Goal: Information Seeking & Learning: Learn about a topic

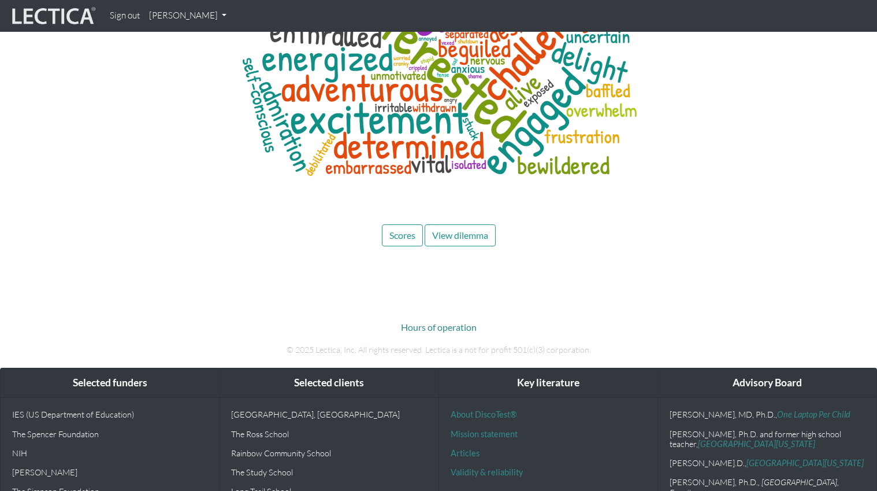
scroll to position [4237, 0]
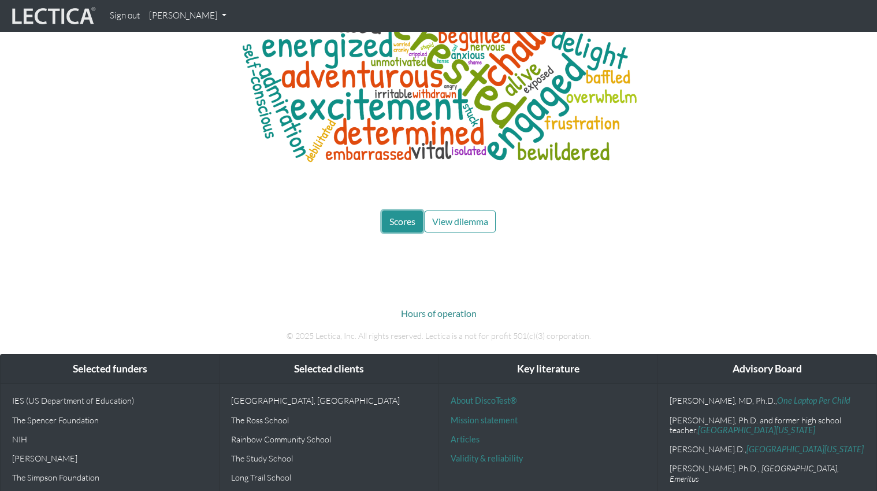
click at [399, 216] on span "Scores" at bounding box center [402, 221] width 26 height 11
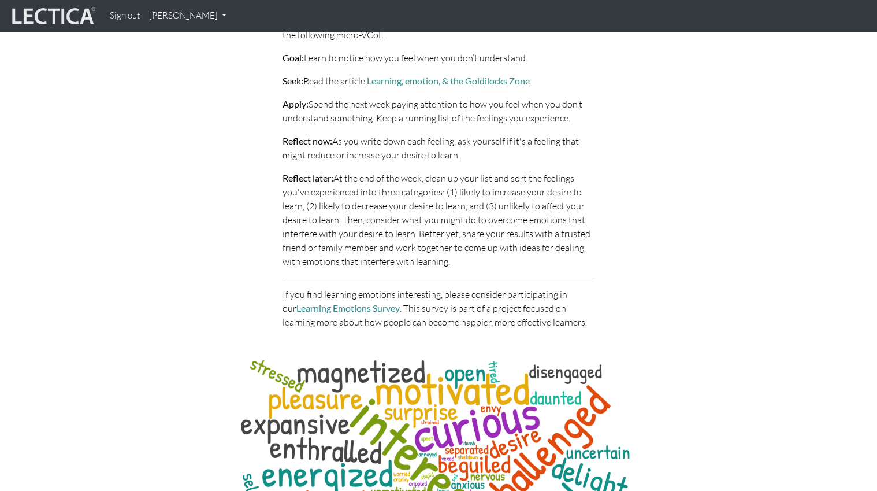
scroll to position [3991, 0]
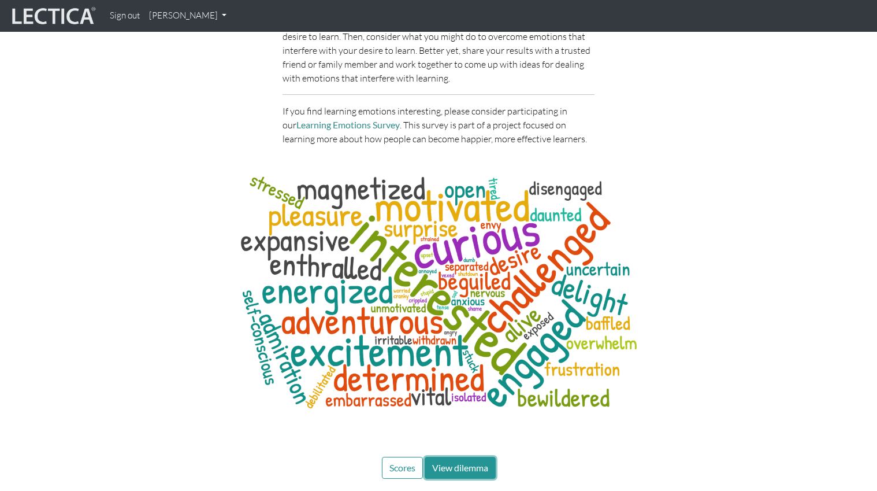
click at [461, 462] on span "View dilemma" at bounding box center [460, 467] width 56 height 11
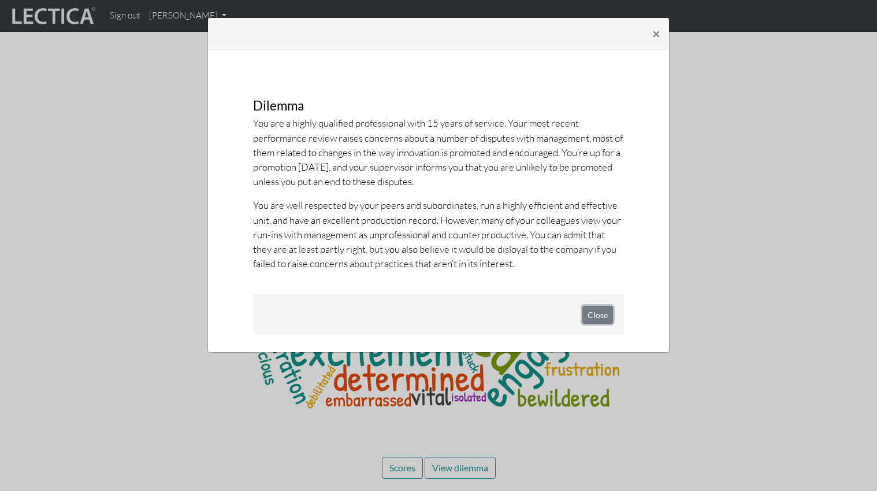
click at [607, 315] on button "Close" at bounding box center [597, 315] width 31 height 18
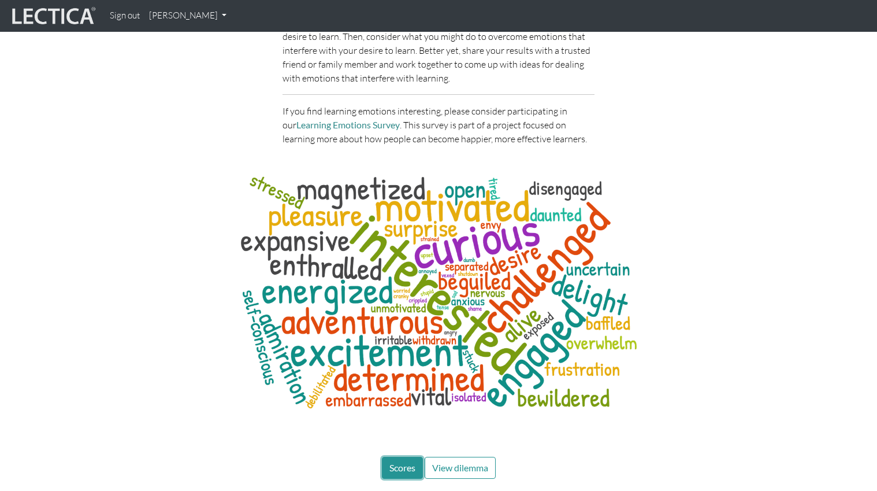
click at [392, 462] on span "Scores" at bounding box center [402, 467] width 26 height 11
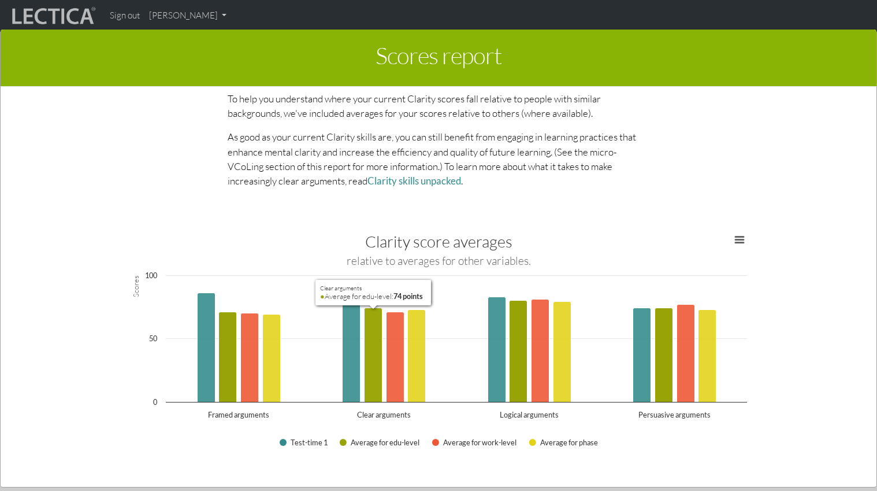
scroll to position [1230, 0]
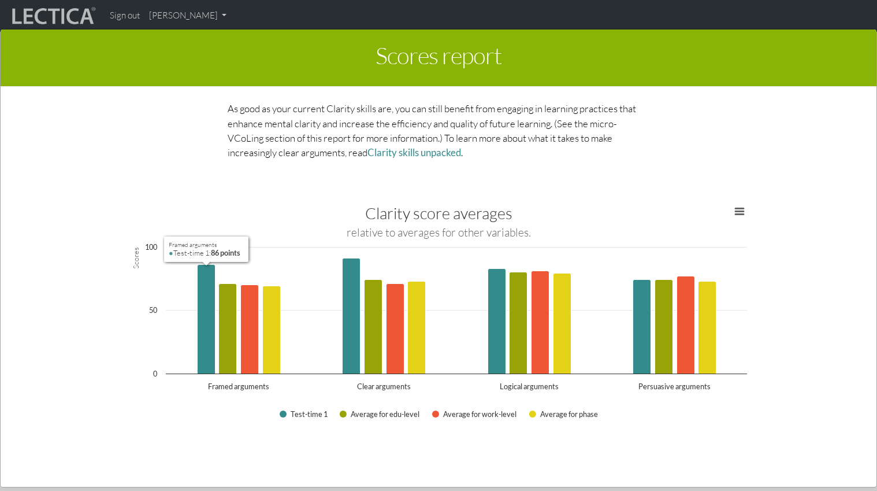
click at [87, 393] on div "This section of your report presents a summary of LDMA score results Here, you …" at bounding box center [438, 290] width 820 height 391
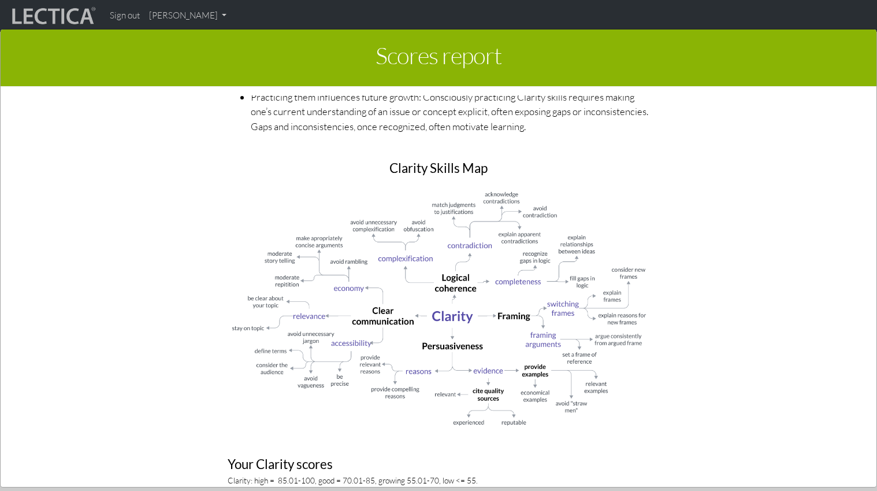
scroll to position [1030, 0]
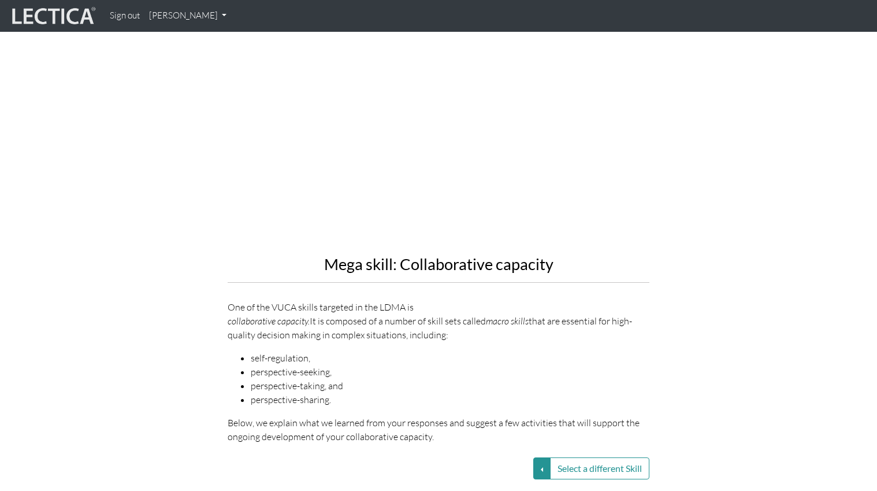
scroll to position [1155, 0]
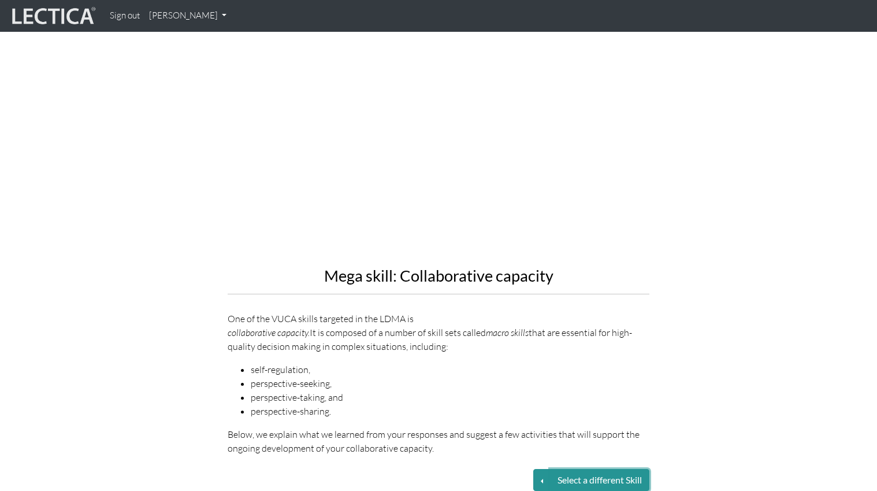
click at [581, 457] on button "Select a different Skill" at bounding box center [599, 480] width 99 height 22
click at [574, 457] on button "Select a different Skill" at bounding box center [599, 480] width 99 height 22
click at [537, 457] on button "Select a different Skill" at bounding box center [541, 480] width 17 height 22
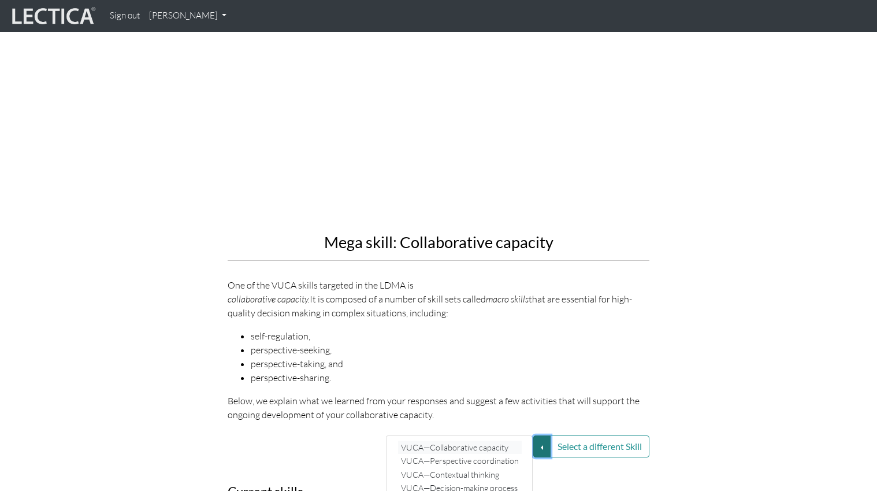
scroll to position [1189, 0]
click at [461, 454] on link "VUCA—Perspective coordination" at bounding box center [460, 460] width 124 height 13
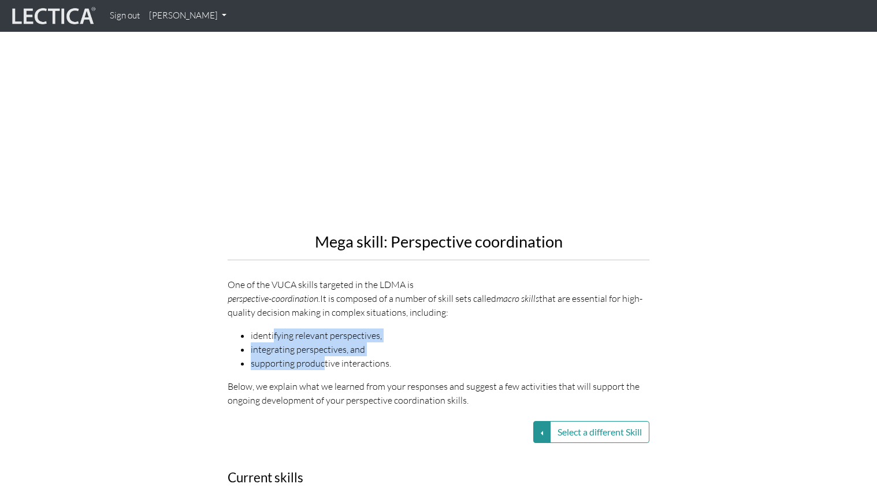
drag, startPoint x: 272, startPoint y: 310, endPoint x: 324, endPoint y: 340, distance: 59.9
click at [324, 340] on ul "identifying relevant perspectives, integrating perspectives, and supporting pro…" at bounding box center [439, 349] width 422 height 42
click at [324, 356] on li "supporting productive interactions." at bounding box center [450, 363] width 399 height 14
drag, startPoint x: 333, startPoint y: 340, endPoint x: 294, endPoint y: 324, distance: 42.2
click at [294, 328] on ul "identifying relevant perspectives, integrating perspectives, and supporting pro…" at bounding box center [439, 349] width 422 height 42
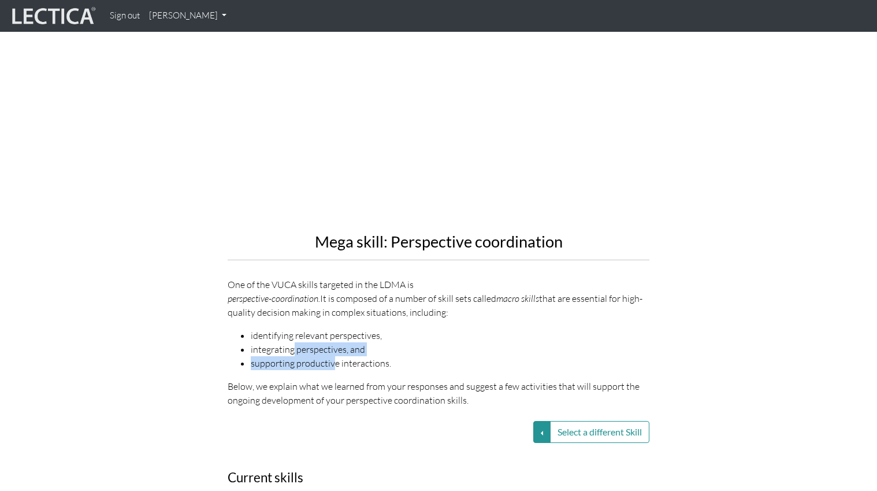
click at [294, 342] on li "integrating perspectives, and" at bounding box center [450, 349] width 399 height 14
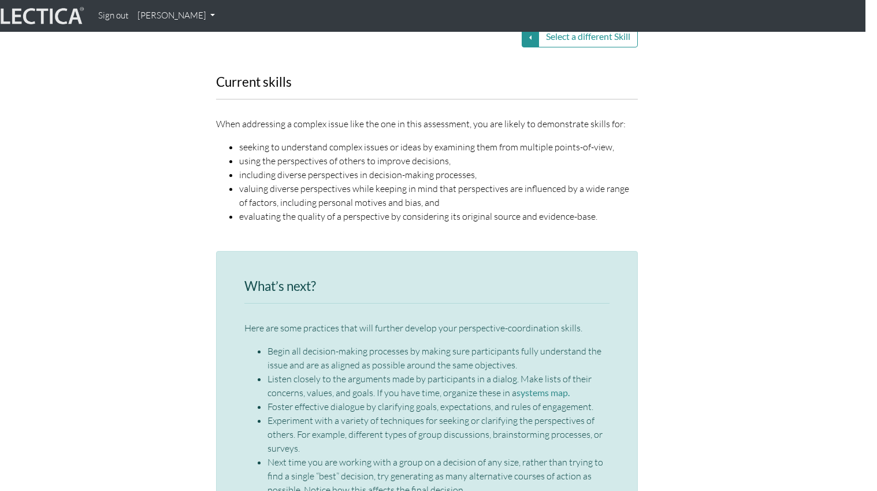
scroll to position [1584, 12]
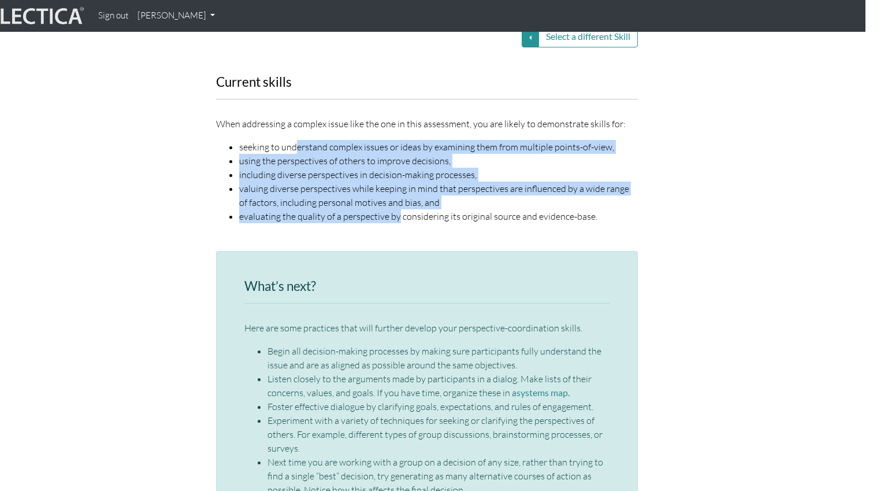
drag, startPoint x: 295, startPoint y: 121, endPoint x: 396, endPoint y: 192, distance: 123.3
click at [396, 192] on ul "seeking to understand complex issues or ideas by examining them from multiple p…" at bounding box center [427, 181] width 422 height 83
click at [396, 209] on li "evaluating the quality of a perspective by considering its original source and …" at bounding box center [438, 216] width 399 height 14
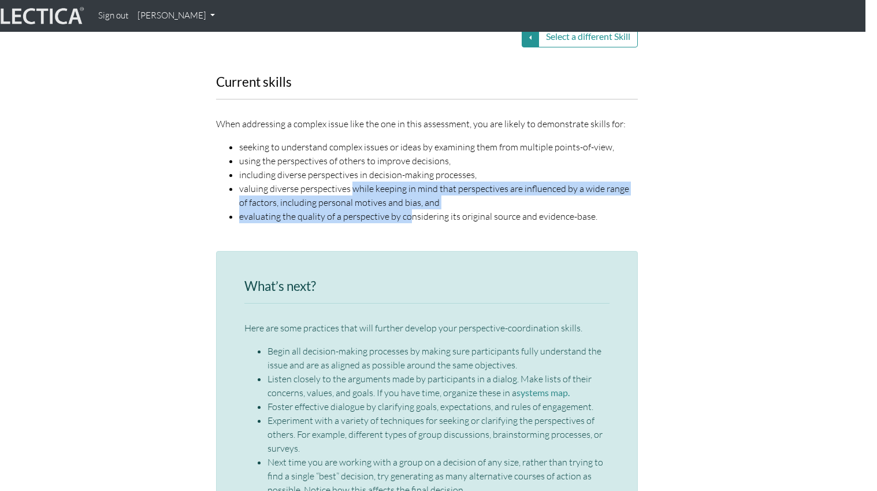
drag, startPoint x: 411, startPoint y: 195, endPoint x: 332, endPoint y: 142, distance: 95.0
click at [333, 143] on div "Current skills When addressing a complex issue like the one in this assessment,…" at bounding box center [426, 156] width 439 height 162
click at [332, 168] on li "including diverse perspectives in decision-making processes," at bounding box center [438, 175] width 399 height 14
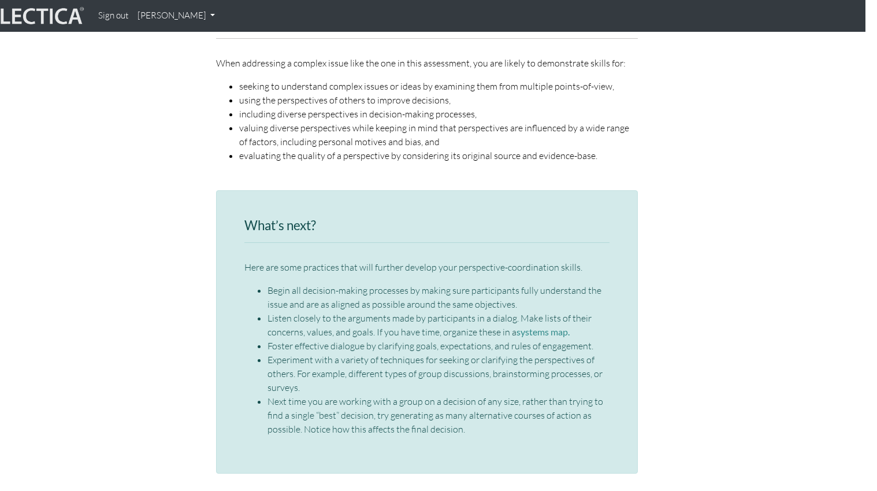
scroll to position [1644, 12]
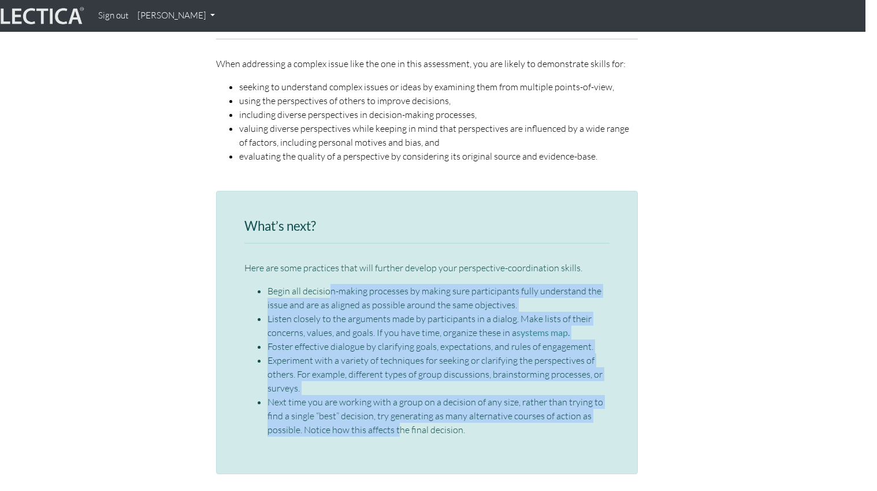
drag, startPoint x: 330, startPoint y: 258, endPoint x: 401, endPoint y: 399, distance: 158.4
click at [401, 399] on ul "Begin all decision-making processes by making sure participants fully understan…" at bounding box center [426, 360] width 365 height 153
click at [401, 399] on li "Next time you are working with a group on a decision of any size, rather than t…" at bounding box center [439, 416] width 342 height 42
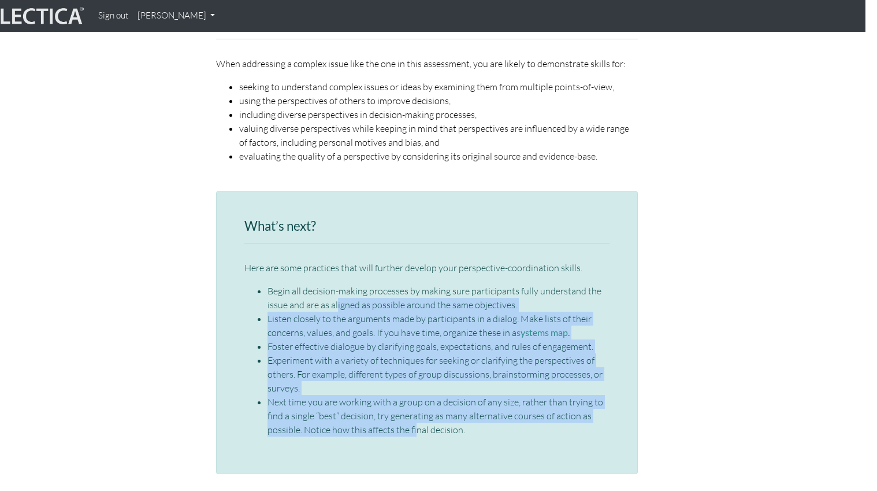
drag, startPoint x: 414, startPoint y: 402, endPoint x: 337, endPoint y: 276, distance: 148.3
click at [337, 284] on ul "Begin all decision-making processes by making sure participants fully understan…" at bounding box center [426, 360] width 365 height 153
click at [337, 284] on li "Begin all decision-making processes by making sure participants fully understan…" at bounding box center [439, 298] width 342 height 28
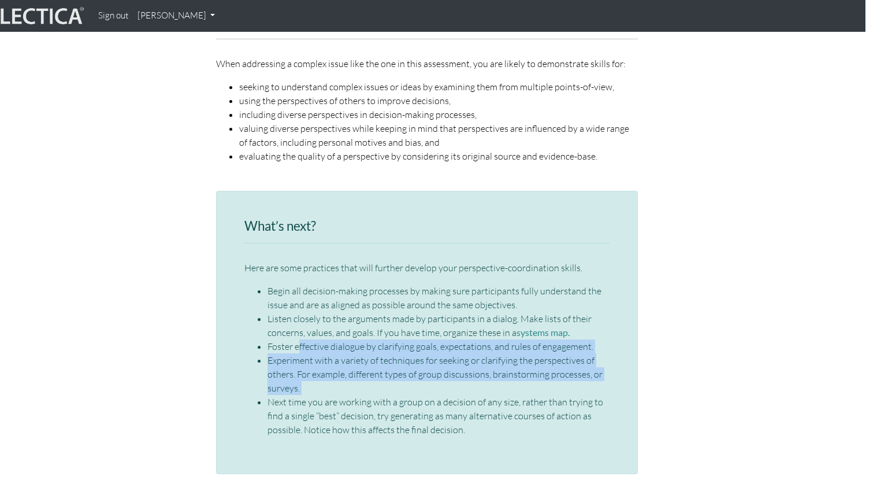
drag, startPoint x: 300, startPoint y: 320, endPoint x: 384, endPoint y: 366, distance: 96.0
click at [384, 366] on ul "Begin all decision-making processes by making sure participants fully understan…" at bounding box center [426, 360] width 365 height 153
click at [384, 395] on li "Next time you are working with a group on a decision of any size, rather than t…" at bounding box center [439, 416] width 342 height 42
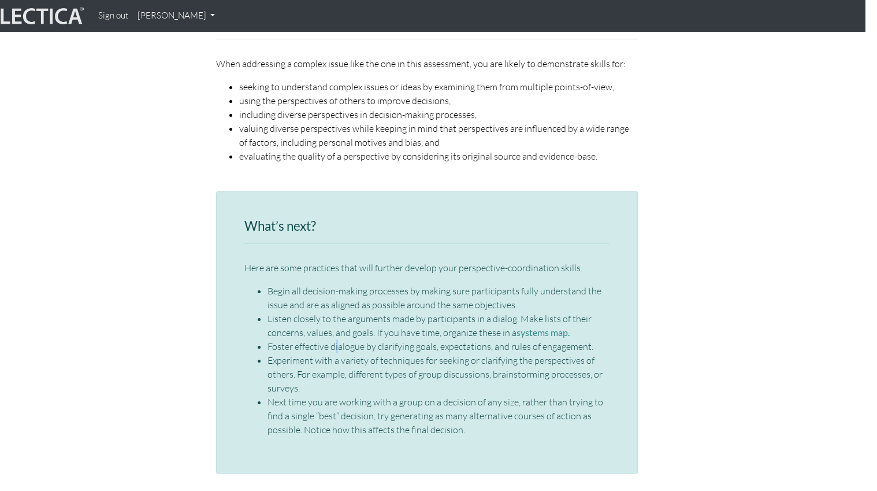
click at [335, 339] on li "Foster effective dialogue by clarifying goals, expectations, and rules of engag…" at bounding box center [439, 346] width 342 height 14
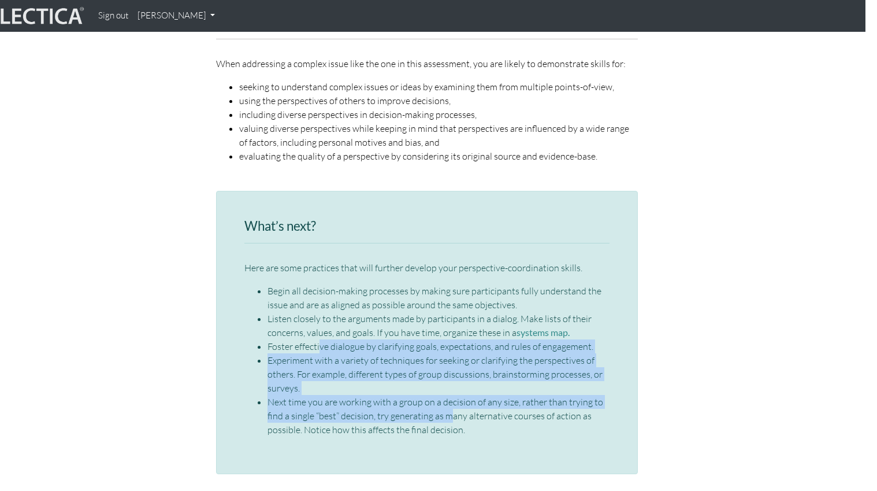
drag, startPoint x: 320, startPoint y: 313, endPoint x: 450, endPoint y: 387, distance: 149.6
click at [450, 387] on ul "Begin all decision-making processes by making sure participants fully understan…" at bounding box center [426, 360] width 365 height 153
click at [450, 395] on li "Next time you are working with a group on a decision of any size, rather than t…" at bounding box center [439, 416] width 342 height 42
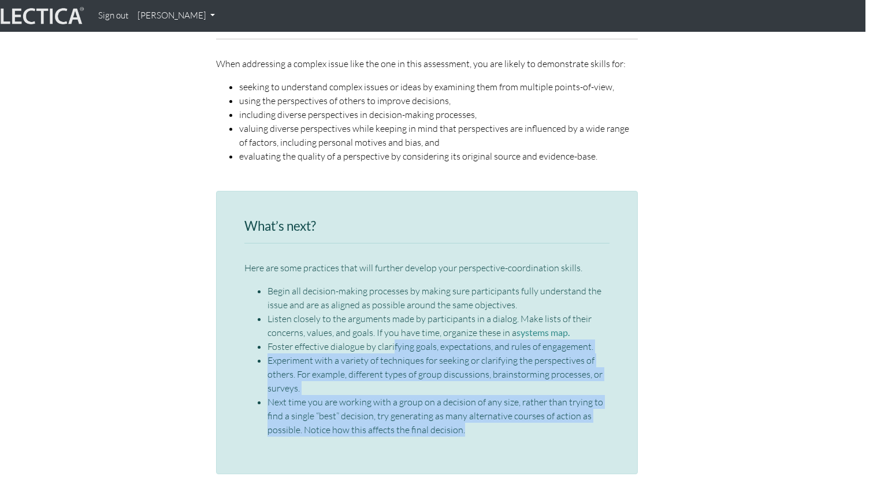
drag, startPoint x: 491, startPoint y: 406, endPoint x: 400, endPoint y: 327, distance: 120.0
click at [400, 326] on ul "Begin all decision-making processes by making sure participants fully understan…" at bounding box center [426, 360] width 365 height 153
click at [400, 353] on li "Experiment with a variety of techniques for seeking or clarifying the perspecti…" at bounding box center [439, 374] width 342 height 42
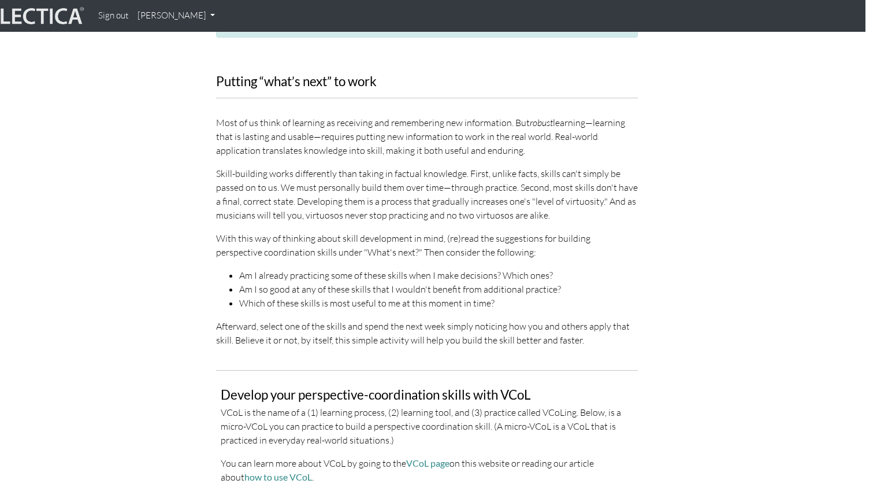
scroll to position [2089, 12]
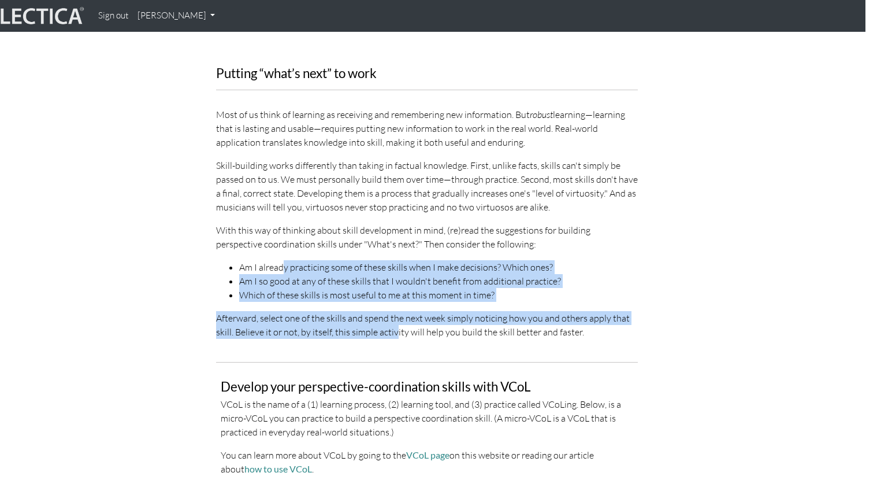
drag, startPoint x: 284, startPoint y: 244, endPoint x: 395, endPoint y: 306, distance: 126.7
click at [395, 306] on div "Putting “what’s next” to work Most of us think of learning as receiving and rem…" at bounding box center [427, 202] width 422 height 273
click at [395, 311] on p "Afterward, select one of the skills and spend the next week simply noticing how…" at bounding box center [427, 325] width 422 height 28
drag, startPoint x: 410, startPoint y: 306, endPoint x: 268, endPoint y: 235, distance: 159.4
click at [268, 235] on div "Putting “what’s next” to work Most of us think of learning as receiving and rem…" at bounding box center [427, 202] width 422 height 273
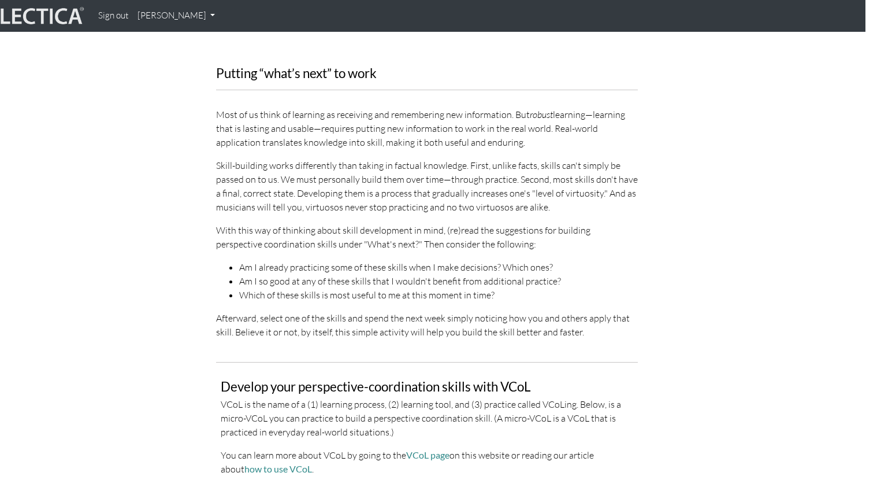
click at [154, 237] on div "Putting “what’s next” to work Most of us think of learning as receiving and rem…" at bounding box center [427, 207] width 659 height 282
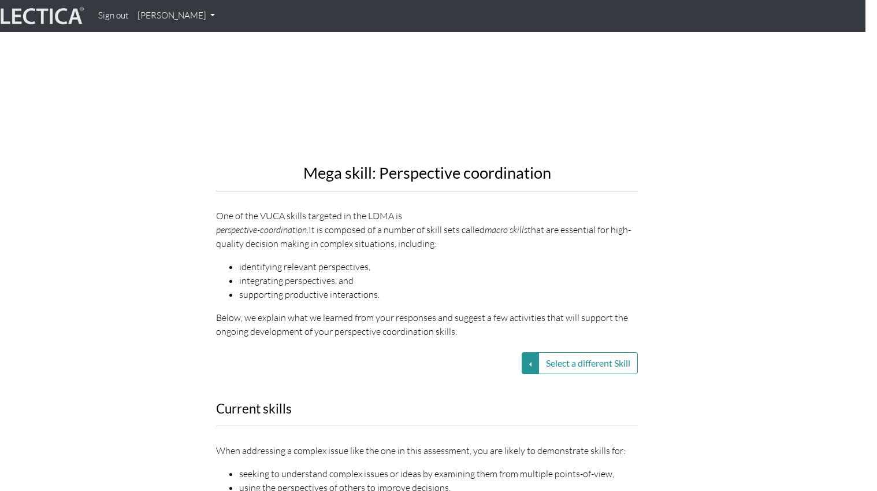
scroll to position [1289, 12]
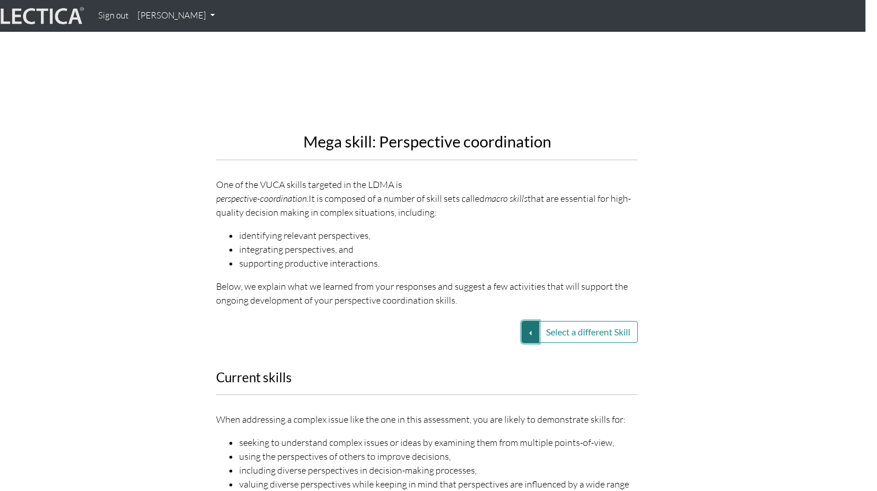
click at [523, 321] on button "Select a different Skill" at bounding box center [530, 332] width 17 height 22
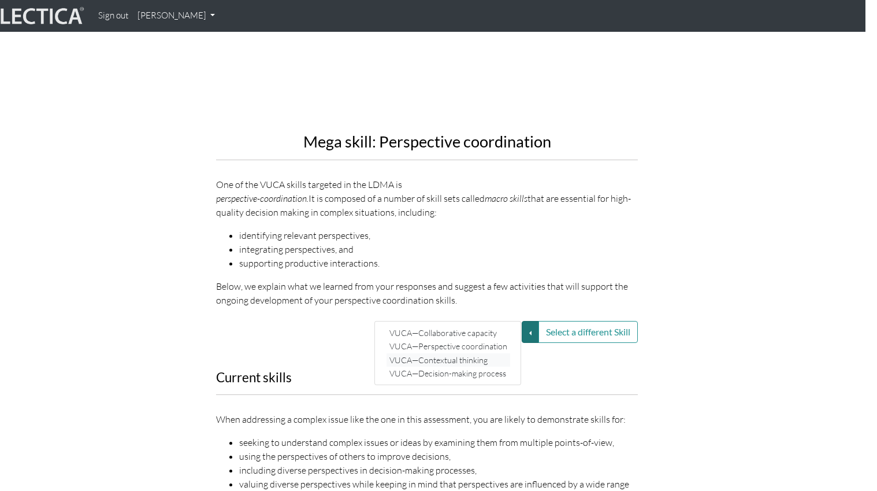
click at [491, 353] on link "VUCA—Contextual thinking" at bounding box center [449, 359] width 124 height 13
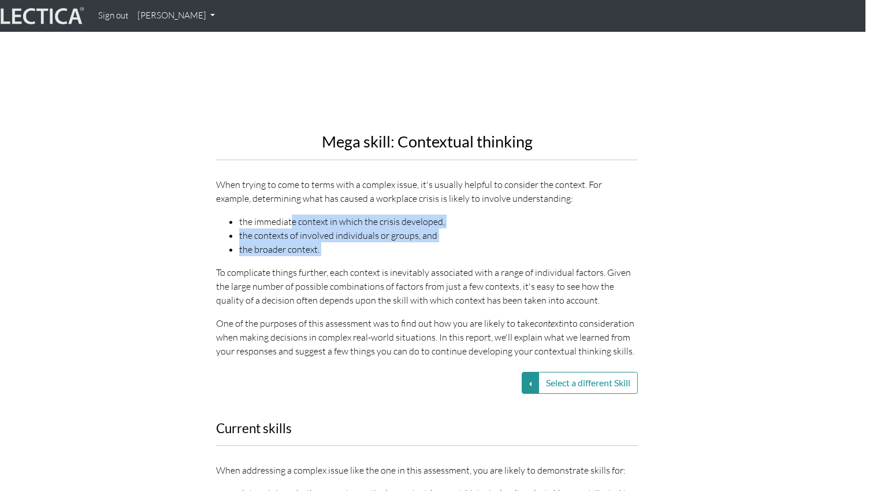
drag, startPoint x: 291, startPoint y: 206, endPoint x: 376, endPoint y: 255, distance: 98.4
click at [376, 255] on div "Mega skill: Contextual thinking When trying to come to terms with a complex iss…" at bounding box center [427, 101] width 422 height 514
click at [376, 265] on p "To complicate things further, each context is inevitably associated with a rang…" at bounding box center [427, 286] width 422 height 42
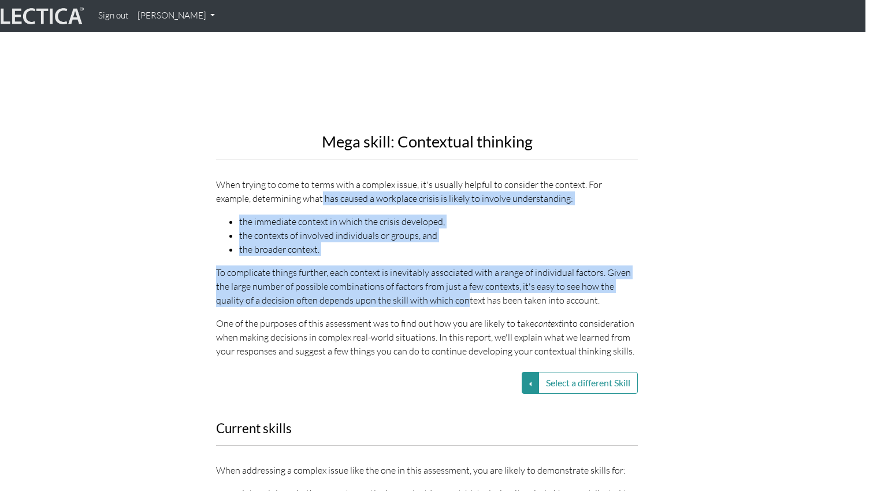
drag, startPoint x: 433, startPoint y: 290, endPoint x: 290, endPoint y: 194, distance: 172.4
click at [286, 190] on div "Mega skill: Contextual thinking When trying to come to terms with a complex iss…" at bounding box center [427, 101] width 422 height 514
click at [290, 194] on div "Mega skill: Contextual thinking When trying to come to terms with a complex iss…" at bounding box center [427, 101] width 422 height 514
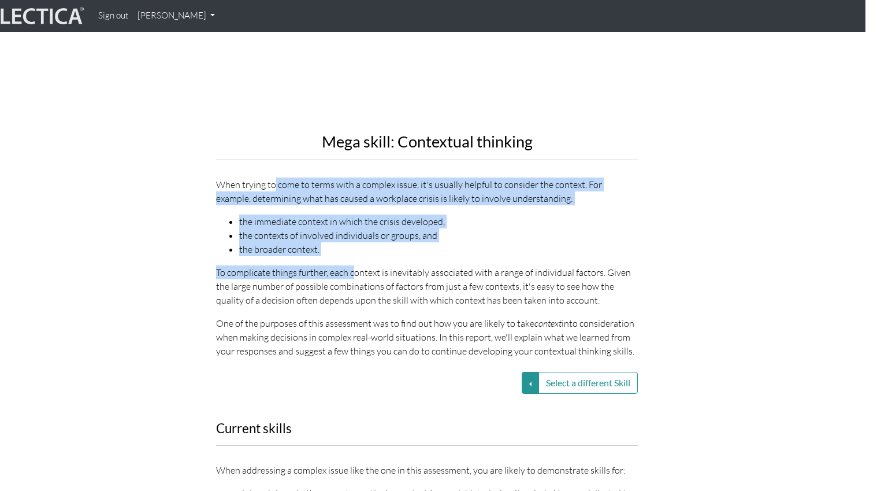
drag, startPoint x: 274, startPoint y: 174, endPoint x: 388, endPoint y: 284, distance: 158.6
click at [388, 284] on div "Mega skill: Contextual thinking When trying to come to terms with a complex iss…" at bounding box center [427, 101] width 422 height 514
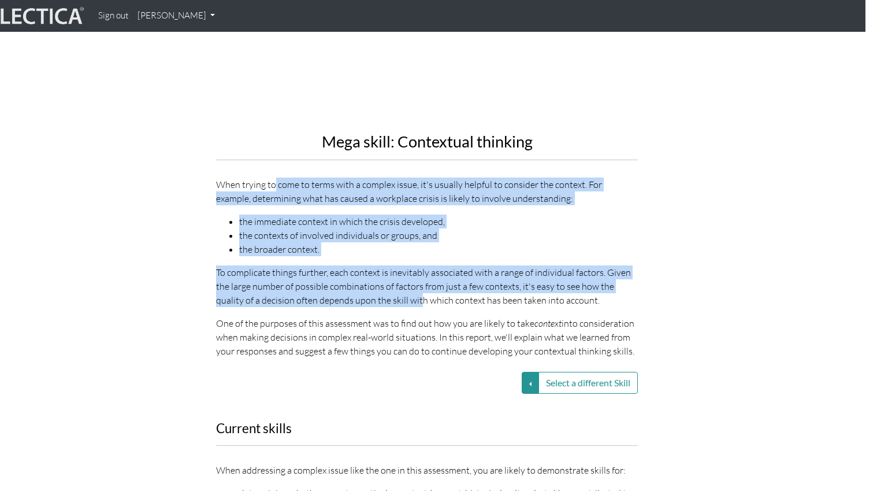
click at [388, 284] on p "To complicate things further, each context is inevitably associated with a rang…" at bounding box center [427, 286] width 422 height 42
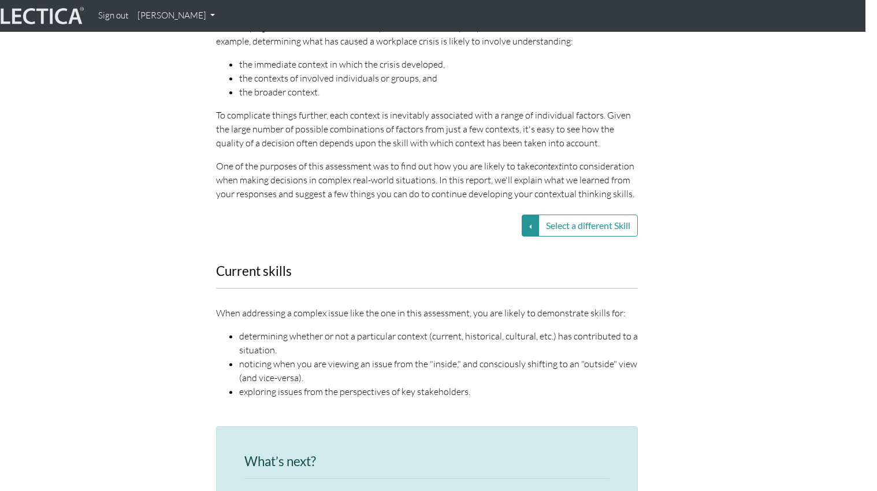
scroll to position [1538, 12]
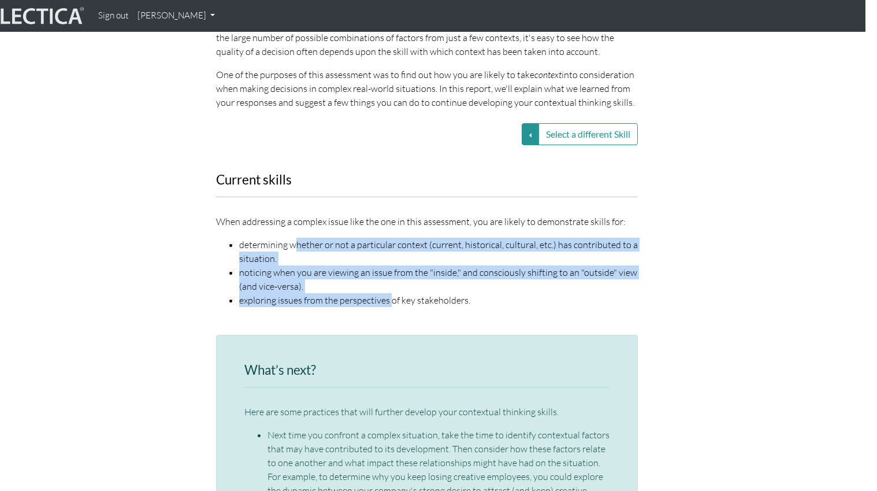
drag, startPoint x: 296, startPoint y: 232, endPoint x: 391, endPoint y: 287, distance: 109.8
click at [391, 285] on ul "determining whether or not a particular context (current, historical, cultural,…" at bounding box center [427, 271] width 422 height 69
click at [391, 293] on li "exploring issues from the perspectives of key stakeholders." at bounding box center [438, 300] width 399 height 14
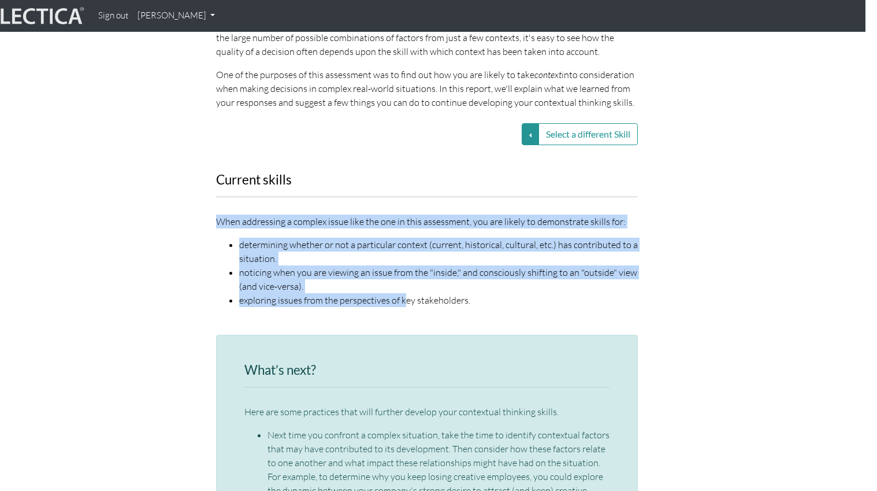
drag, startPoint x: 405, startPoint y: 287, endPoint x: 272, endPoint y: 199, distance: 159.6
click at [272, 199] on div "Current skills When addressing a complex issue like the one in this assessment,…" at bounding box center [426, 247] width 439 height 148
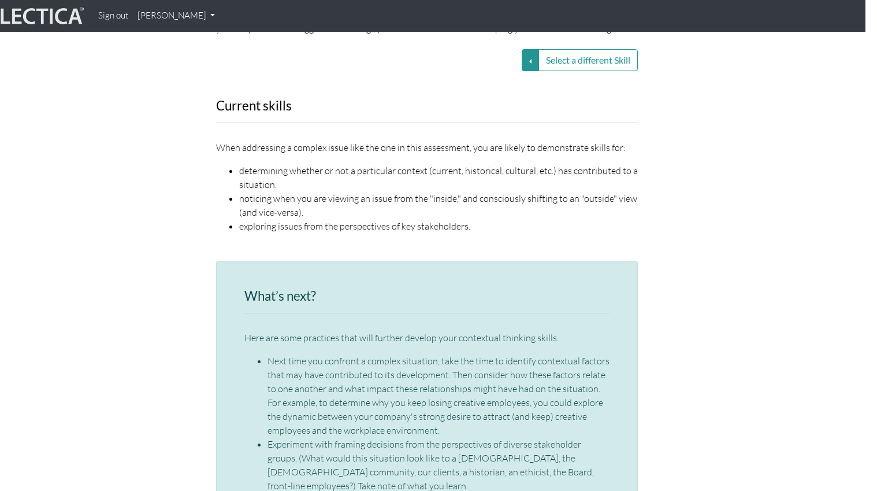
scroll to position [1713, 12]
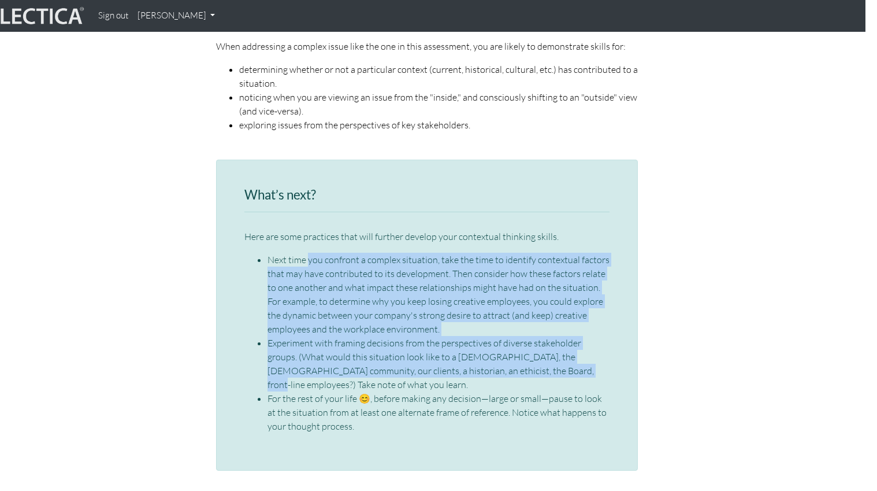
drag, startPoint x: 308, startPoint y: 246, endPoint x: 508, endPoint y: 363, distance: 232.6
click at [508, 363] on ul "Next time you confront a complex situation, take the time to identify contextua…" at bounding box center [426, 342] width 365 height 180
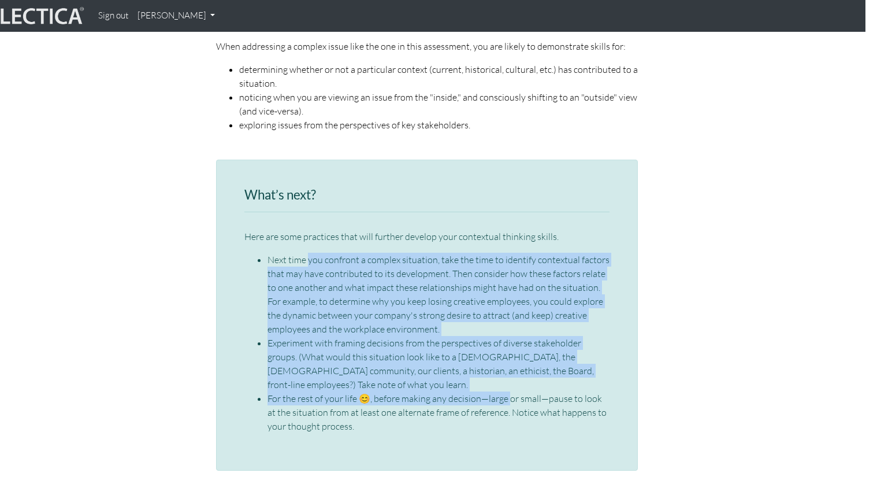
click at [508, 391] on li "For the rest of your life 😊, before making any decision—large or small—pause to…" at bounding box center [439, 412] width 342 height 42
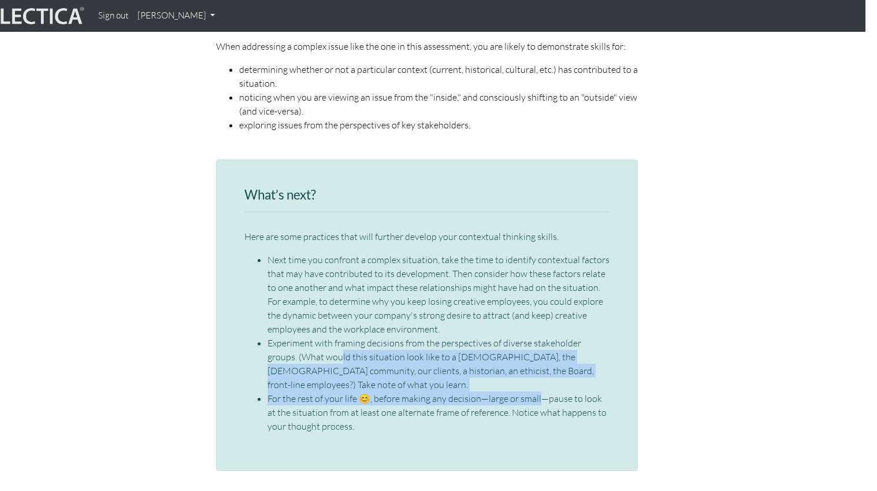
drag, startPoint x: 536, startPoint y: 364, endPoint x: 311, endPoint y: 340, distance: 226.1
click at [311, 340] on ul "Next time you confront a complex situation, take the time to identify contextua…" at bounding box center [426, 342] width 365 height 180
click at [311, 340] on li "Experiment with framing decisions from the perspectives of diverse stakeholder …" at bounding box center [439, 363] width 342 height 55
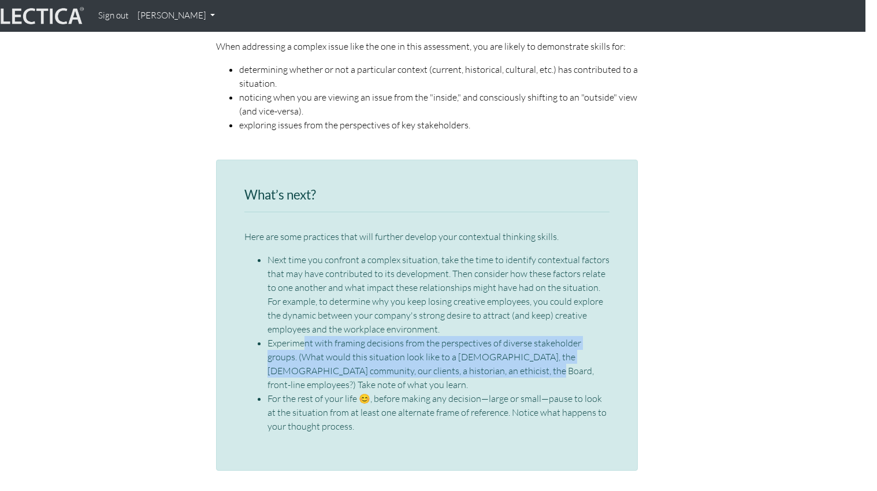
drag, startPoint x: 303, startPoint y: 331, endPoint x: 456, endPoint y: 356, distance: 155.1
click at [456, 356] on li "Experiment with framing decisions from the perspectives of diverse stakeholder …" at bounding box center [439, 363] width 342 height 55
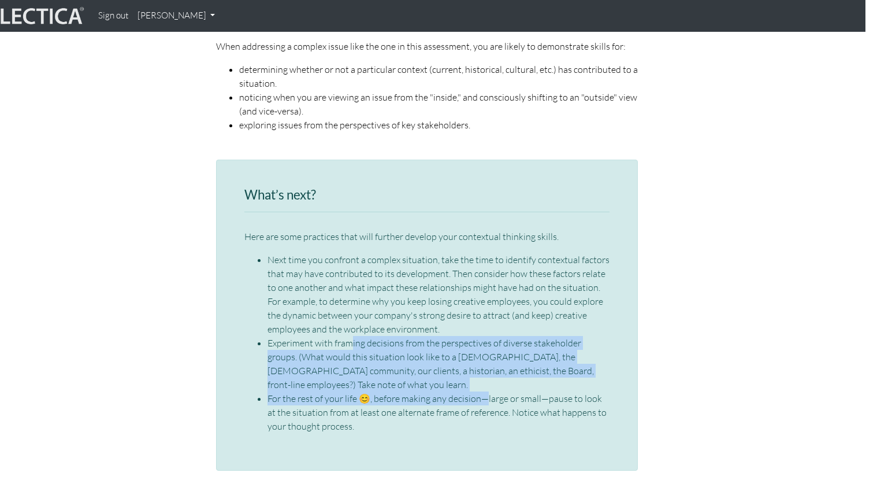
drag, startPoint x: 482, startPoint y: 365, endPoint x: 352, endPoint y: 329, distance: 134.8
click at [352, 329] on ul "Next time you confront a complex situation, take the time to identify contextua…" at bounding box center [426, 342] width 365 height 180
click at [352, 336] on li "Experiment with framing decisions from the perspectives of diverse stakeholder …" at bounding box center [439, 363] width 342 height 55
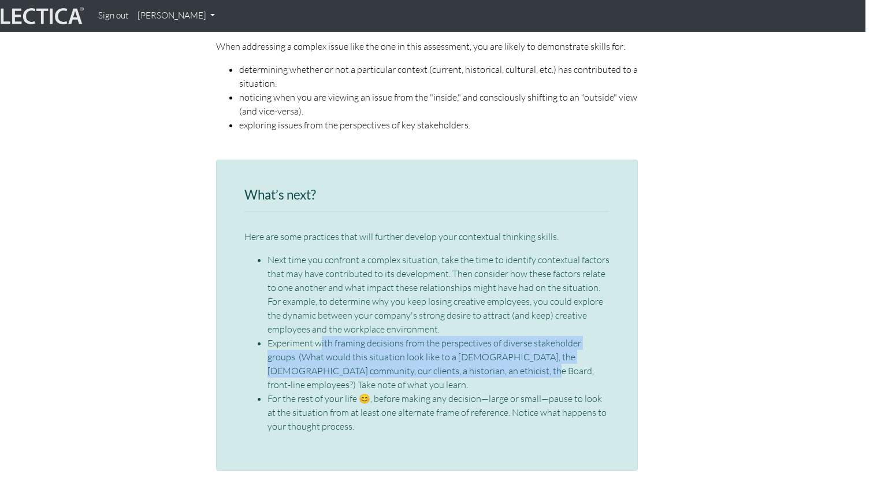
drag, startPoint x: 321, startPoint y: 329, endPoint x: 450, endPoint y: 356, distance: 132.1
click at [450, 355] on li "Experiment with framing decisions from the perspectives of diverse stakeholder …" at bounding box center [439, 363] width 342 height 55
click at [450, 356] on li "Experiment with framing decisions from the perspectives of diverse stakeholder …" at bounding box center [439, 363] width 342 height 55
drag, startPoint x: 471, startPoint y: 356, endPoint x: 287, endPoint y: 327, distance: 186.6
click at [288, 336] on li "Experiment with framing decisions from the perspectives of diverse stakeholder …" at bounding box center [439, 363] width 342 height 55
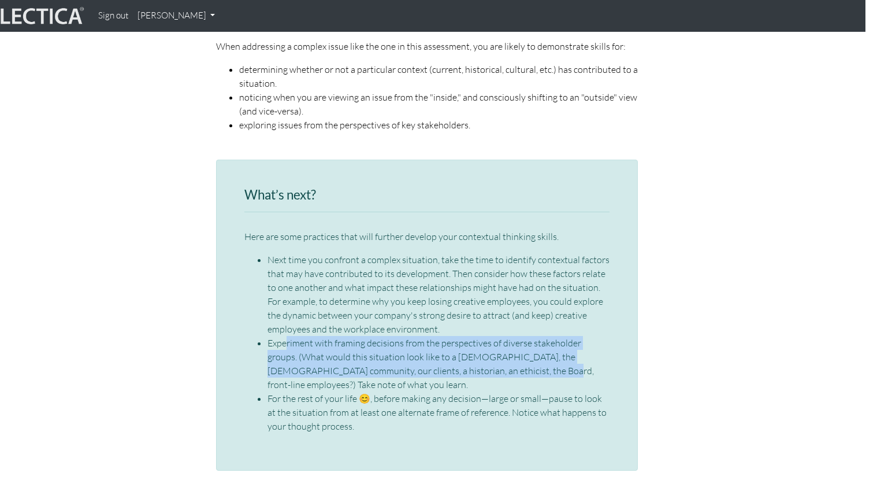
click at [287, 336] on li "Experiment with framing decisions from the perspectives of diverse stakeholder …" at bounding box center [439, 363] width 342 height 55
drag, startPoint x: 301, startPoint y: 328, endPoint x: 466, endPoint y: 354, distance: 166.7
click at [466, 354] on li "Experiment with framing decisions from the perspectives of diverse stakeholder …" at bounding box center [439, 363] width 342 height 55
drag, startPoint x: 455, startPoint y: 354, endPoint x: 337, endPoint y: 328, distance: 120.3
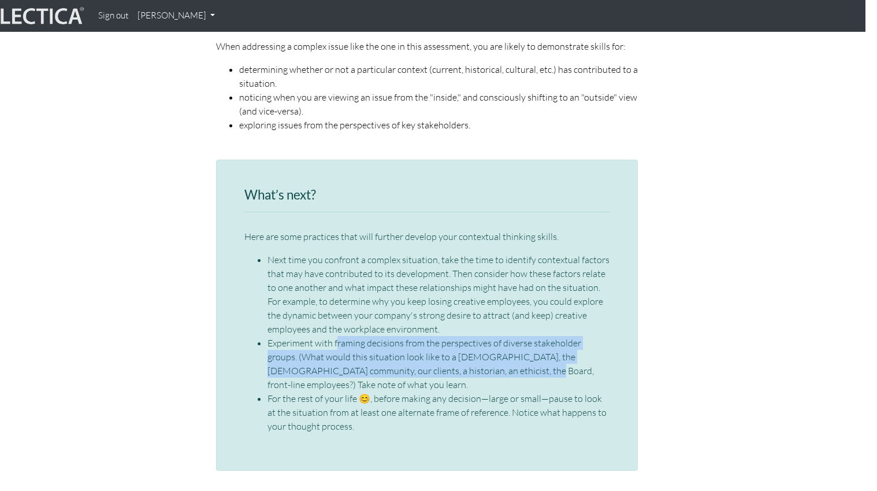
click at [337, 336] on li "Experiment with framing decisions from the perspectives of diverse stakeholder …" at bounding box center [439, 363] width 342 height 55
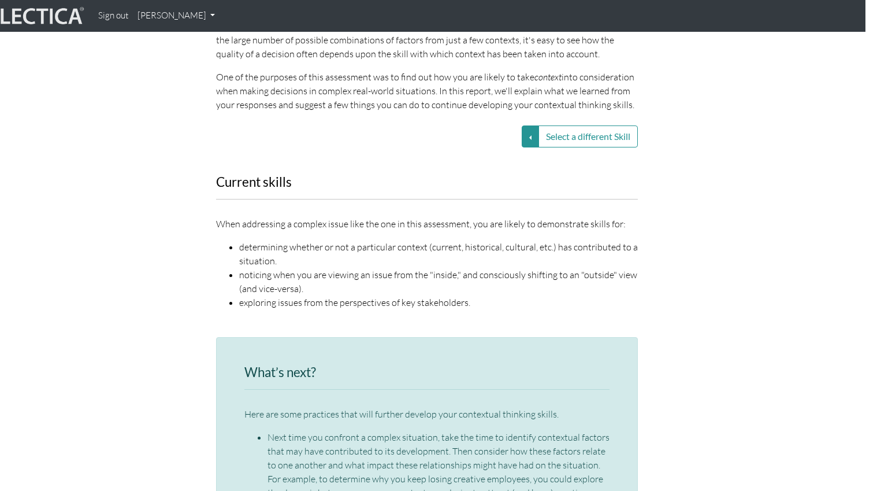
scroll to position [1485, 12]
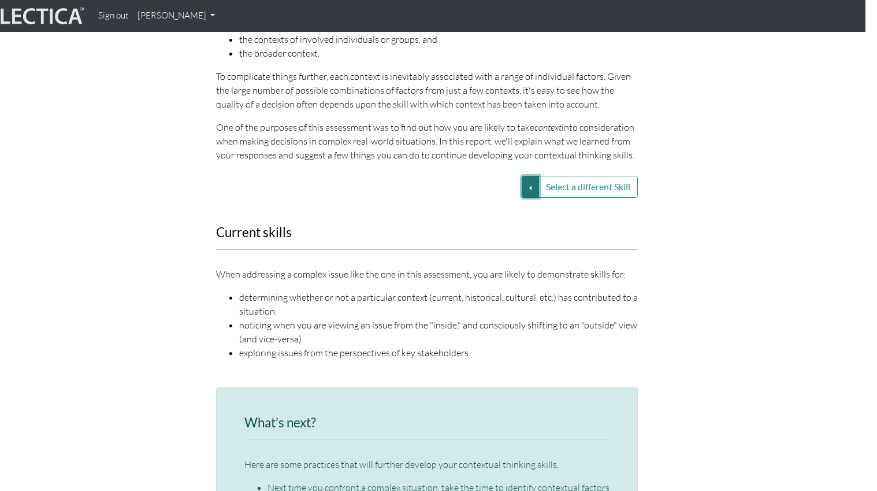
click at [533, 176] on button "Select a different Skill" at bounding box center [530, 187] width 17 height 22
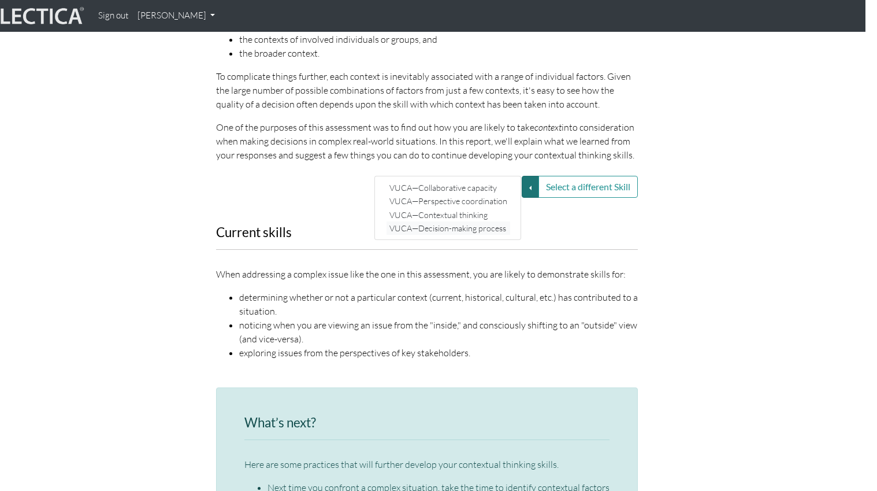
click at [464, 221] on link "VUCA—Decision-making process" at bounding box center [449, 227] width 124 height 13
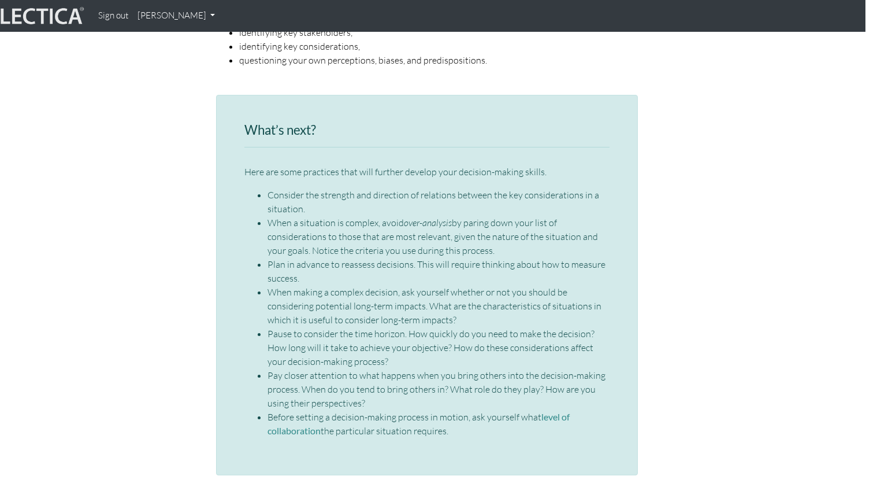
scroll to position [1741, 12]
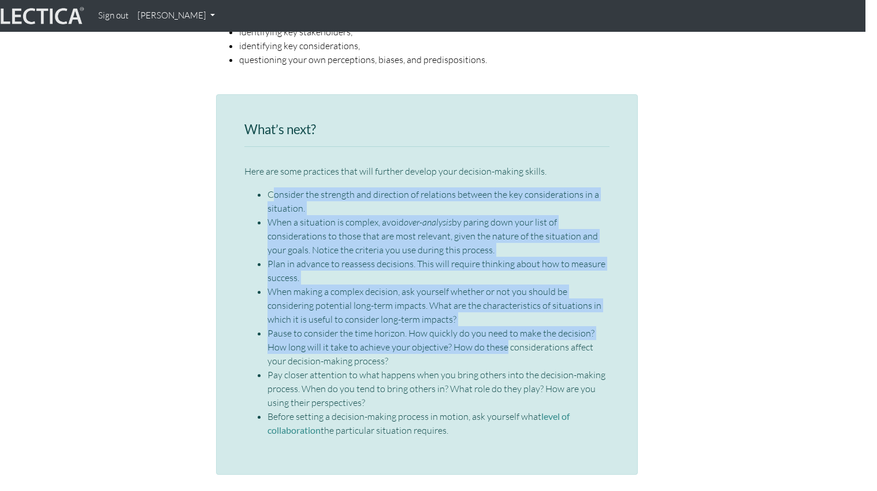
drag, startPoint x: 276, startPoint y: 175, endPoint x: 482, endPoint y: 330, distance: 258.7
click at [482, 330] on ul "Consider the strength and direction of relations between the key considerations…" at bounding box center [426, 312] width 365 height 250
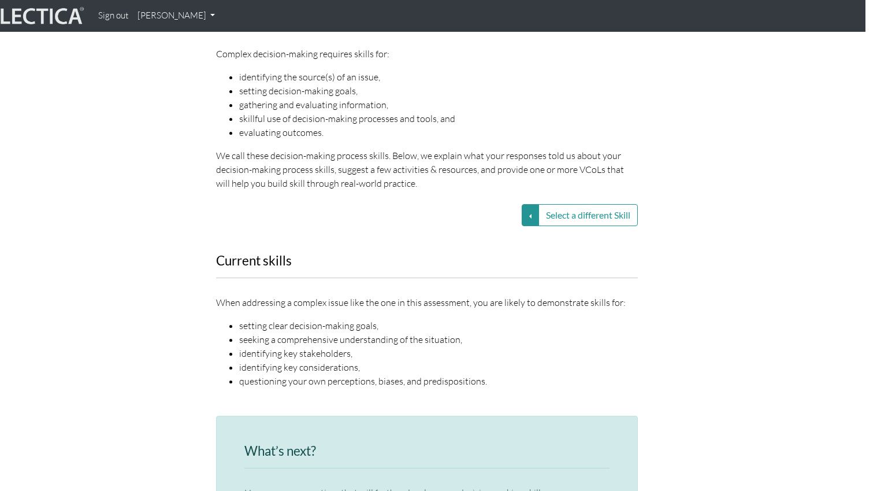
scroll to position [1495, 12]
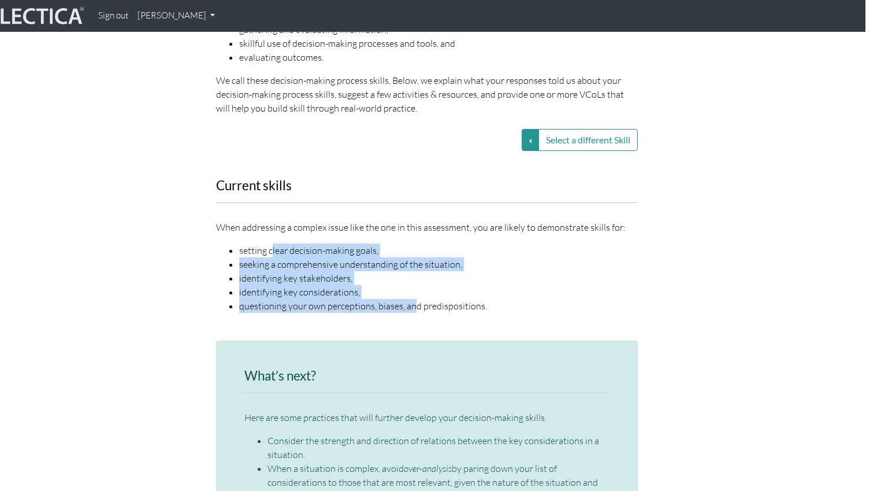
drag, startPoint x: 273, startPoint y: 238, endPoint x: 413, endPoint y: 298, distance: 152.5
click at [413, 298] on ul "setting clear decision-making goals, seeking a comprehensive understanding of t…" at bounding box center [427, 277] width 422 height 69
click at [413, 299] on li "questioning your own perceptions, biases, and predispositions." at bounding box center [438, 306] width 399 height 14
drag, startPoint x: 442, startPoint y: 296, endPoint x: 287, endPoint y: 263, distance: 158.9
click at [286, 262] on ul "setting clear decision-making goals, seeking a comprehensive understanding of t…" at bounding box center [427, 277] width 422 height 69
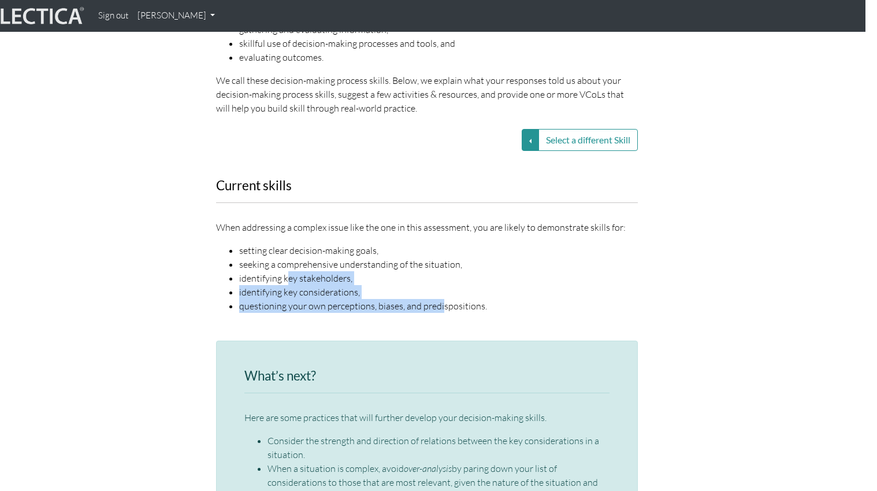
click at [287, 271] on li "identifying key stakeholders," at bounding box center [438, 278] width 399 height 14
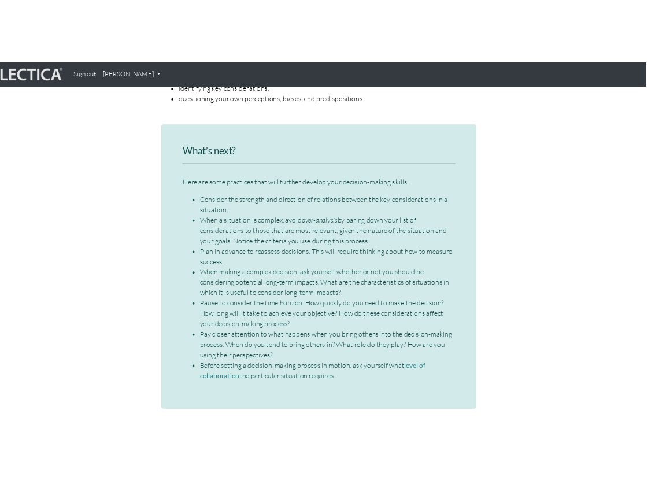
scroll to position [1779, 12]
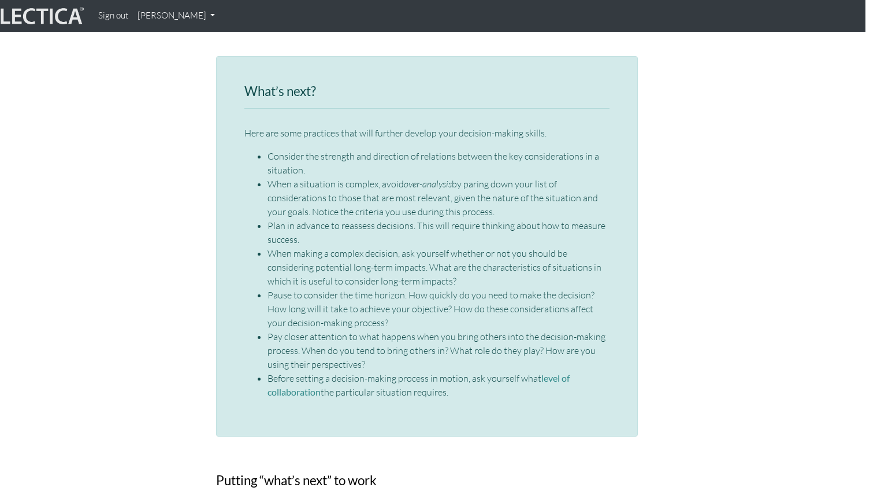
drag, startPoint x: 296, startPoint y: 136, endPoint x: 592, endPoint y: 395, distance: 393.5
click at [592, 395] on div "What’s next? Here are some practices that will further develop your decision-ma…" at bounding box center [427, 246] width 422 height 380
drag, startPoint x: 589, startPoint y: 395, endPoint x: 354, endPoint y: 272, distance: 266.2
click at [354, 271] on div "What’s next? Here are some practices that will further develop your decision-ma…" at bounding box center [427, 246] width 422 height 380
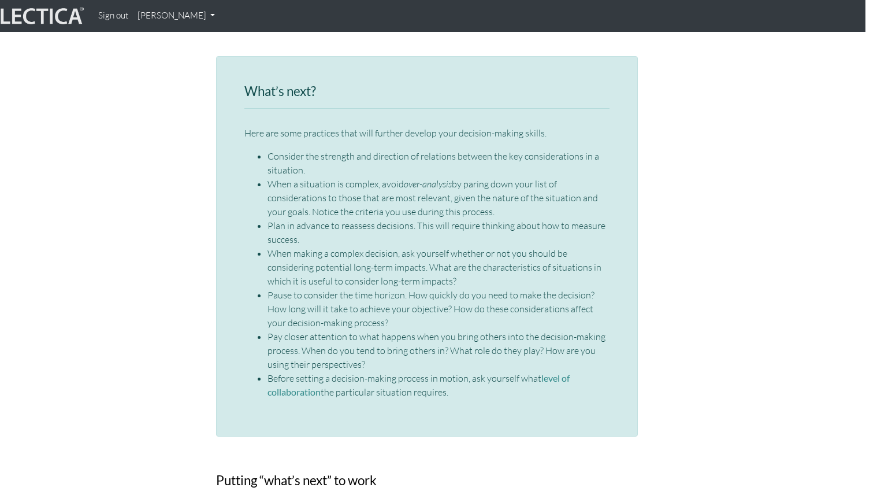
click at [354, 272] on li "When making a complex decision, ask yourself whether or not you should be consi…" at bounding box center [439, 267] width 342 height 42
drag, startPoint x: 311, startPoint y: 253, endPoint x: 543, endPoint y: 395, distance: 271.5
click at [543, 395] on div "What’s next? Here are some practices that will further develop your decision-ma…" at bounding box center [427, 246] width 422 height 380
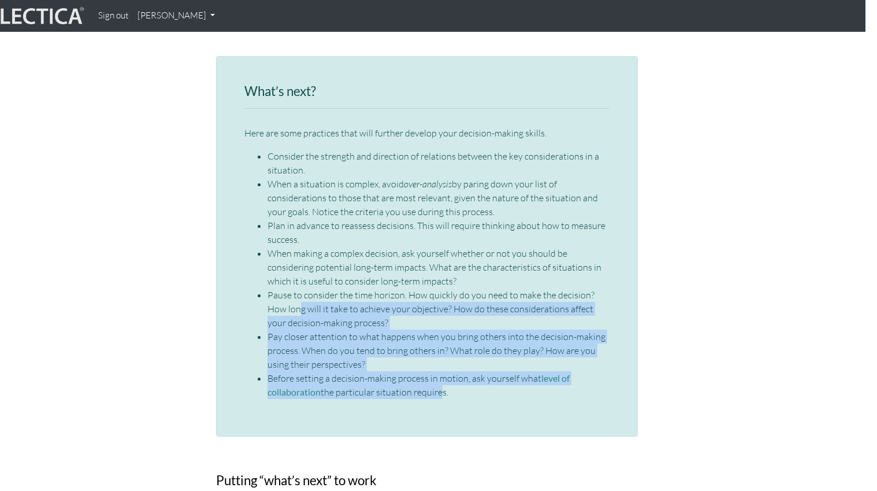
drag, startPoint x: 280, startPoint y: 288, endPoint x: 438, endPoint y: 381, distance: 183.1
click at [438, 381] on ul "Consider the strength and direction of relations between the key considerations…" at bounding box center [426, 274] width 365 height 250
click at [438, 381] on li "Before setting a decision-making process in motion, ask yourself what level of …" at bounding box center [439, 385] width 342 height 28
drag, startPoint x: 489, startPoint y: 385, endPoint x: 250, endPoint y: 200, distance: 302.3
click at [250, 200] on div "What’s next? Here are some practices that will further develop your decision-ma…" at bounding box center [427, 246] width 422 height 380
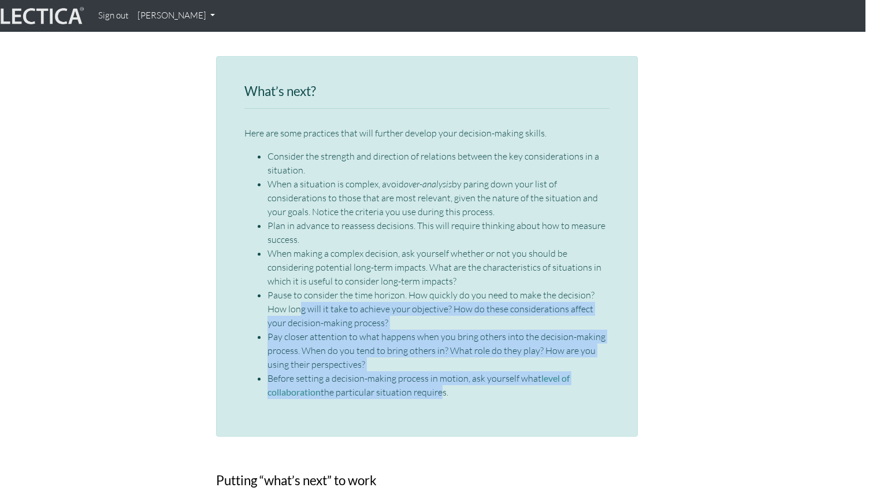
click at [250, 200] on ul "Consider the strength and direction of relations between the key considerations…" at bounding box center [426, 274] width 365 height 250
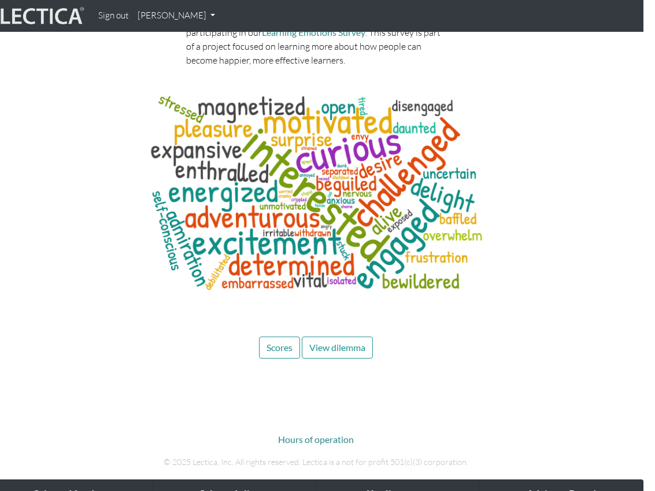
scroll to position [5613, 12]
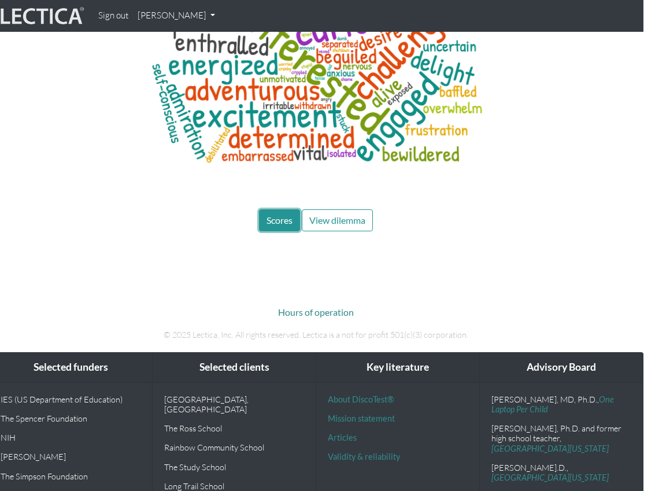
click at [278, 214] on span "Scores" at bounding box center [279, 219] width 26 height 11
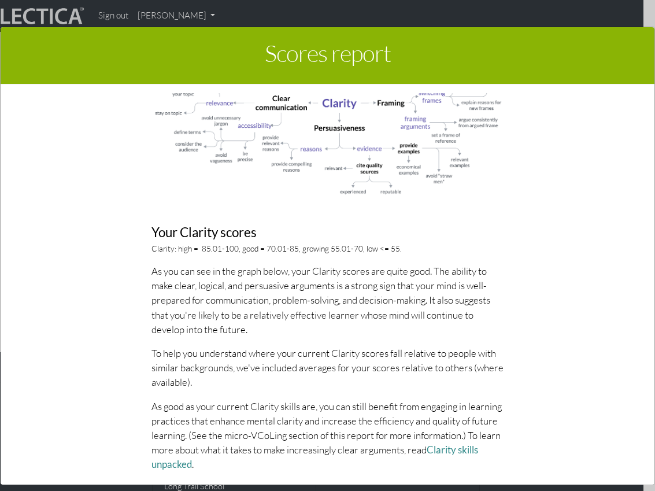
scroll to position [0, 0]
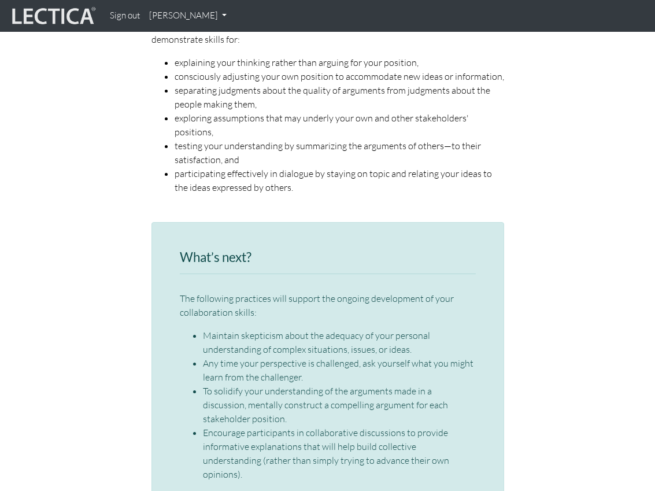
scroll to position [1733, 0]
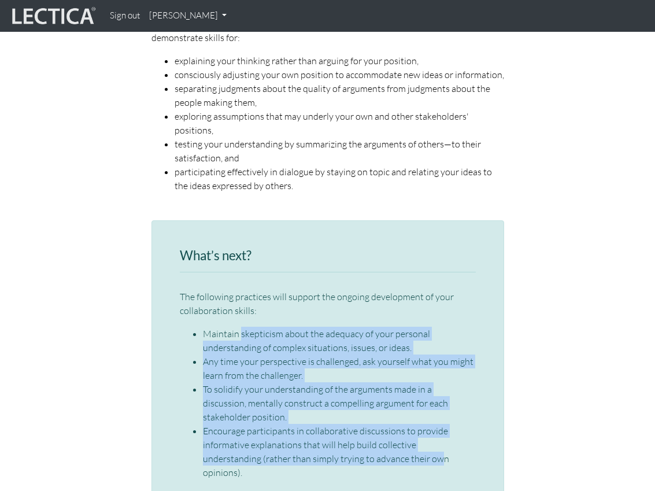
drag, startPoint x: 241, startPoint y: 289, endPoint x: 376, endPoint y: 413, distance: 183.2
click at [376, 413] on ul "Maintain skepticism about the adequacy of your personal understanding of comple…" at bounding box center [328, 402] width 296 height 153
click at [376, 424] on li "Encourage participants in collaborative discussions to provide informative expl…" at bounding box center [339, 451] width 273 height 55
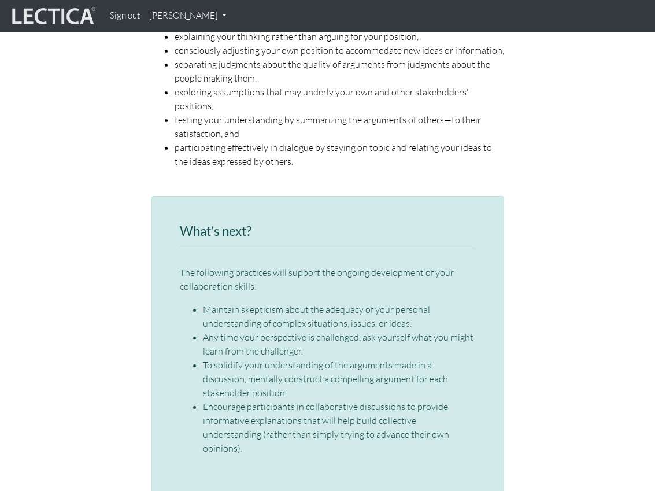
scroll to position [1767, 0]
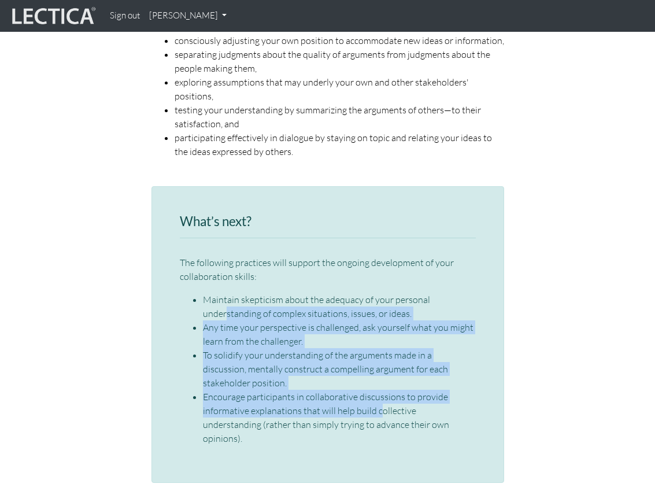
drag, startPoint x: 378, startPoint y: 373, endPoint x: 229, endPoint y: 272, distance: 180.6
click at [229, 292] on ul "Maintain skepticism about the adequacy of your personal understanding of comple…" at bounding box center [328, 368] width 296 height 153
click at [229, 292] on li "Maintain skepticism about the adequacy of your personal understanding of comple…" at bounding box center [339, 306] width 273 height 28
drag, startPoint x: 235, startPoint y: 272, endPoint x: 383, endPoint y: 366, distance: 175.7
click at [383, 366] on ul "Maintain skepticism about the adequacy of your personal understanding of comple…" at bounding box center [328, 368] width 296 height 153
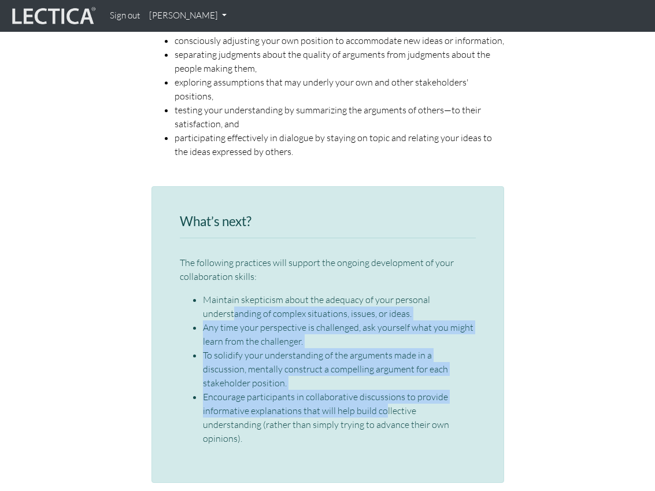
click at [383, 389] on li "Encourage participants in collaborative discussions to provide informative expl…" at bounding box center [339, 416] width 273 height 55
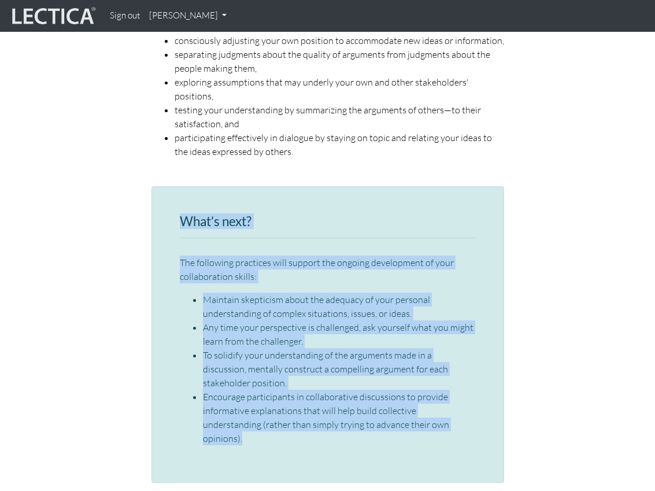
drag, startPoint x: 181, startPoint y: 178, endPoint x: 474, endPoint y: 401, distance: 367.7
click at [474, 402] on div "What’s next? The following practices will support the ongoing development of yo…" at bounding box center [327, 334] width 352 height 297
click at [474, 401] on div "What’s next? The following practices will support the ongoing development of yo…" at bounding box center [327, 334] width 352 height 297
drag, startPoint x: 474, startPoint y: 401, endPoint x: 116, endPoint y: 153, distance: 435.6
click at [116, 186] on div "What’s next? The following practices will support the ongoing development of yo…" at bounding box center [327, 339] width 555 height 306
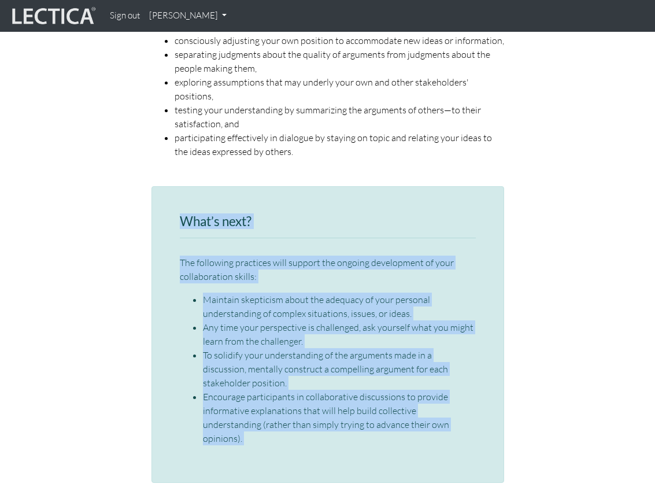
click at [181, 214] on div "What’s next? The following practices will support the ongoing development of yo…" at bounding box center [328, 329] width 296 height 231
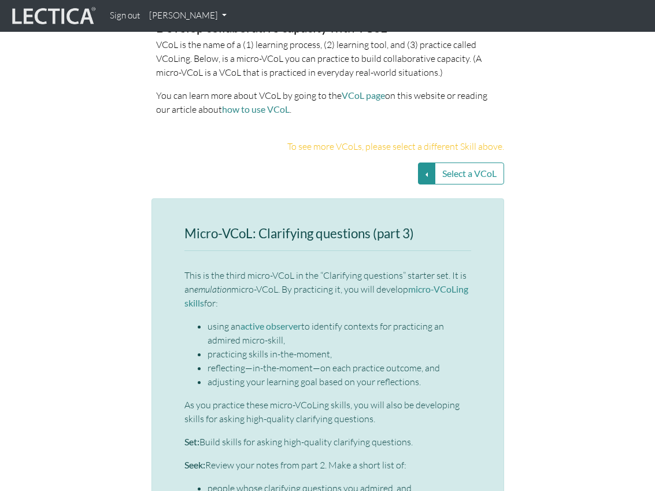
scroll to position [2543, 0]
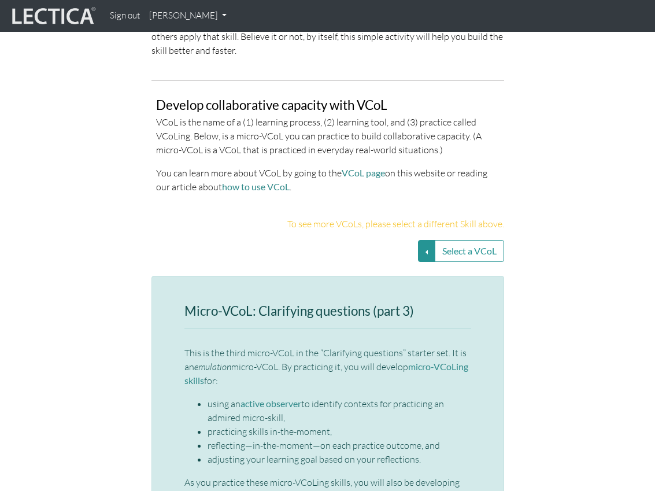
click at [367, 217] on p "To see more VCoLs, please select a different Skill above." at bounding box center [327, 224] width 352 height 14
click at [418, 217] on p "To see more VCoLs, please select a different Skill above." at bounding box center [327, 224] width 352 height 14
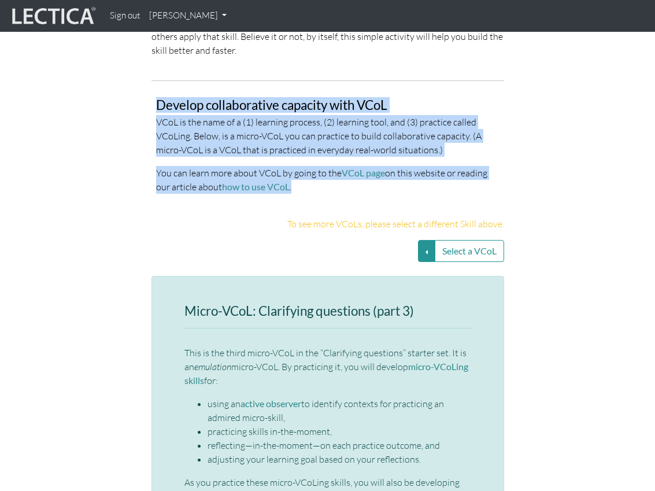
drag, startPoint x: 439, startPoint y: 133, endPoint x: 89, endPoint y: 54, distance: 359.0
click at [89, 80] on div "Develop collaborative capacity with VCoL VCoL is the name of a (1) learning pro…" at bounding box center [327, 141] width 555 height 122
drag, startPoint x: 83, startPoint y: 53, endPoint x: 533, endPoint y: 206, distance: 476.0
click at [533, 206] on div "Mega skill: Collaborative capacity One of the VUCA skills targeted in the LDMA …" at bounding box center [327, 335] width 655 height 3400
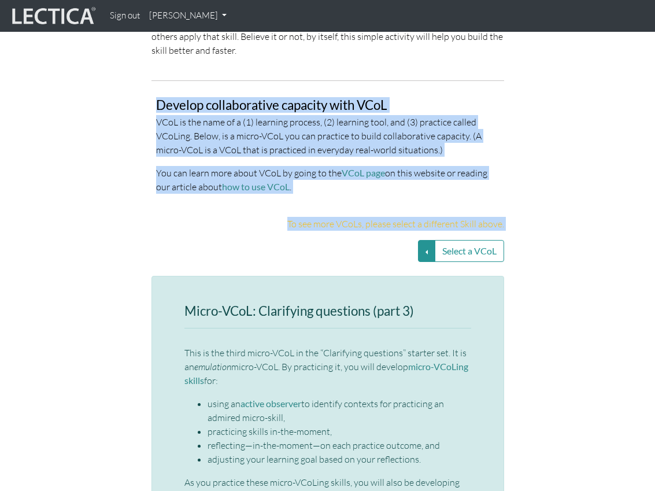
click at [533, 206] on div "Mega skill: Collaborative capacity One of the VUCA skills targeted in the LDMA …" at bounding box center [327, 335] width 655 height 3400
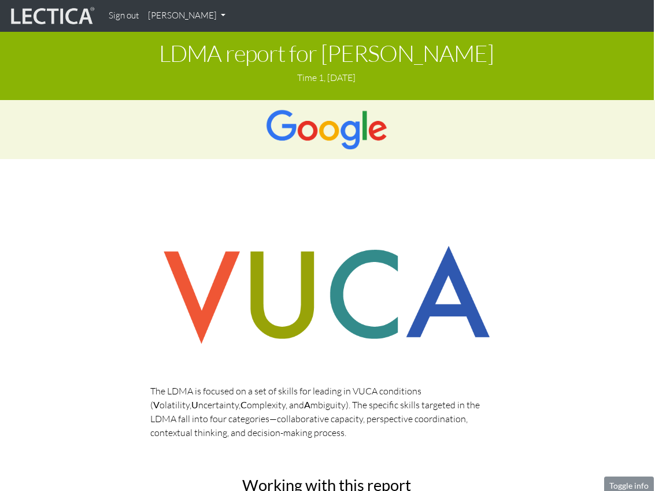
scroll to position [0, 1]
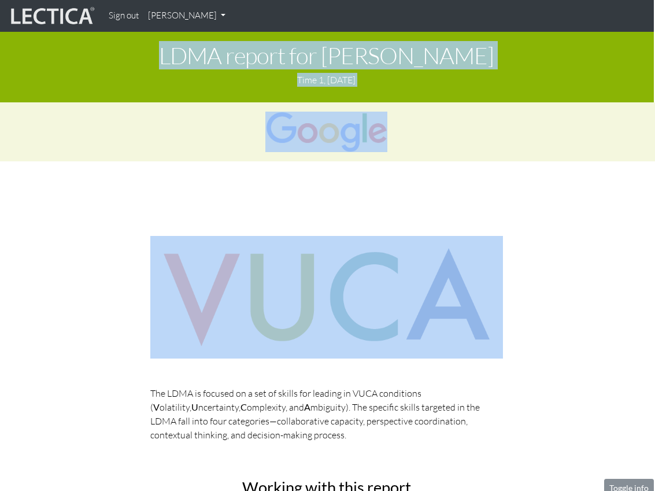
drag, startPoint x: 161, startPoint y: 52, endPoint x: 476, endPoint y: 188, distance: 343.7
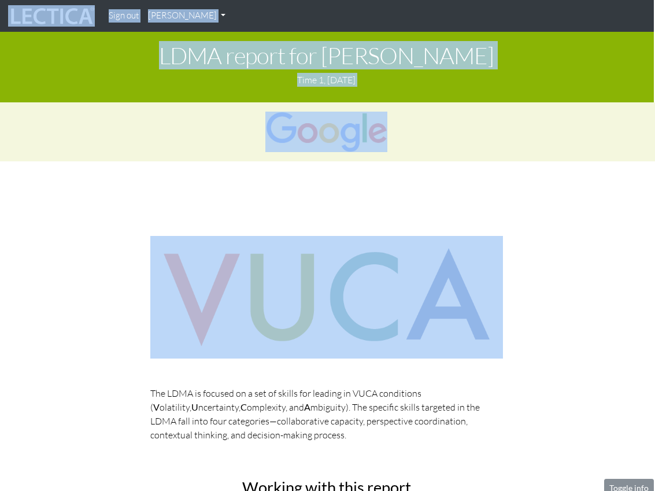
drag, startPoint x: 593, startPoint y: 322, endPoint x: 67, endPoint y: 25, distance: 604.4
click at [123, 58] on h1 "LDMA report for [PERSON_NAME]" at bounding box center [326, 55] width 637 height 25
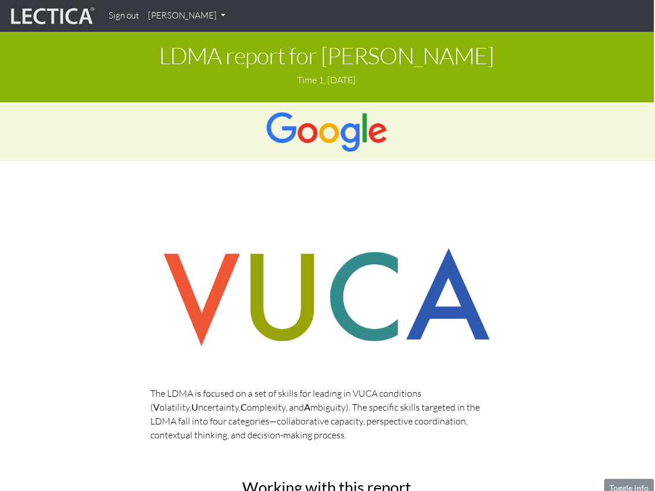
click at [196, 18] on link "[PERSON_NAME]" at bounding box center [186, 16] width 87 height 23
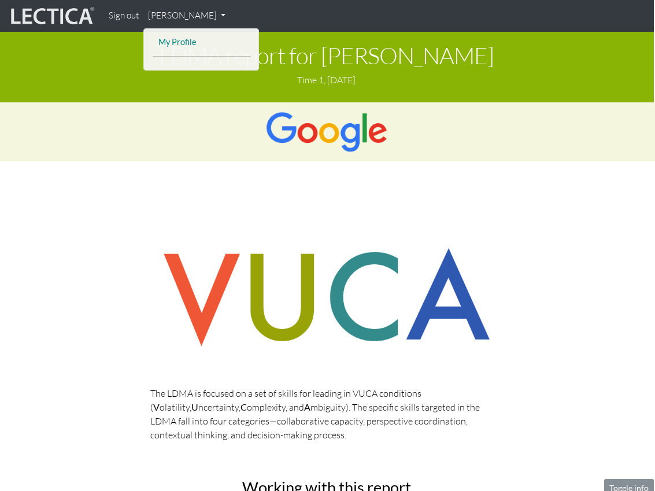
click at [187, 35] on link "My Profile" at bounding box center [201, 42] width 92 height 14
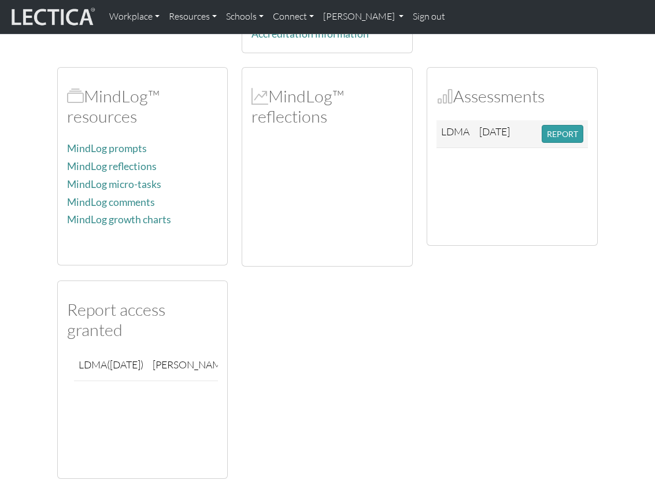
scroll to position [280, 0]
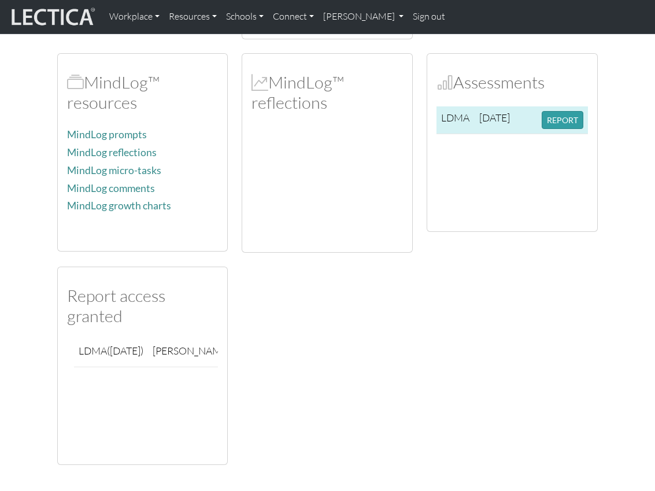
click at [483, 117] on span "2025-08-04" at bounding box center [494, 117] width 31 height 13
click at [572, 114] on button "REPORT" at bounding box center [562, 120] width 42 height 18
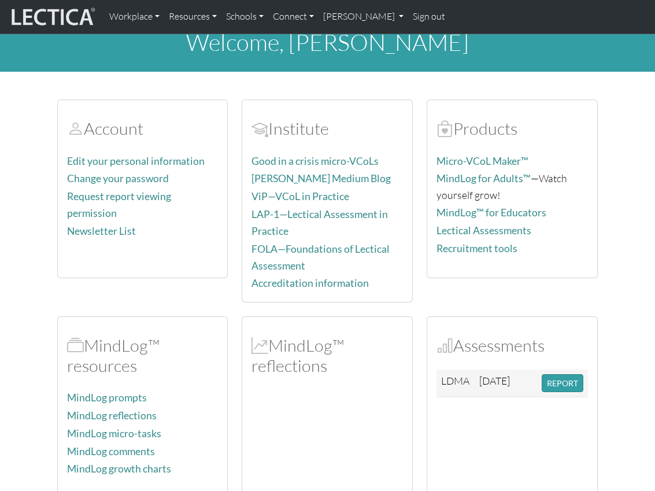
scroll to position [0, 0]
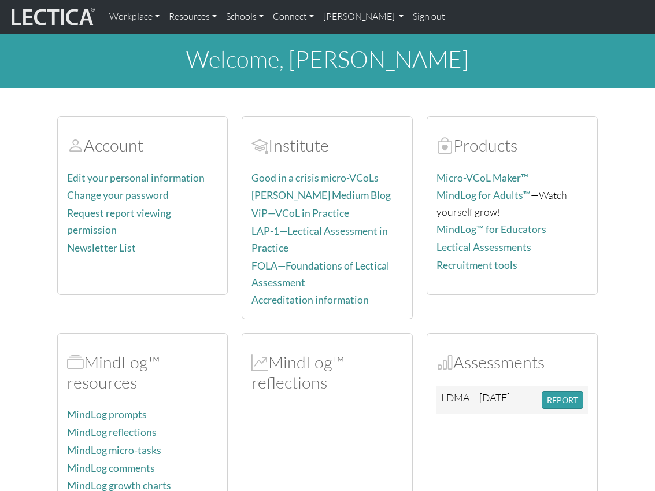
click at [500, 245] on link "Lectical Assessments" at bounding box center [483, 247] width 95 height 12
click at [100, 313] on div "Account Edit your personal information Change your password Request report view…" at bounding box center [142, 217] width 185 height 203
click at [138, 15] on link "Workplace" at bounding box center [135, 17] width 60 height 24
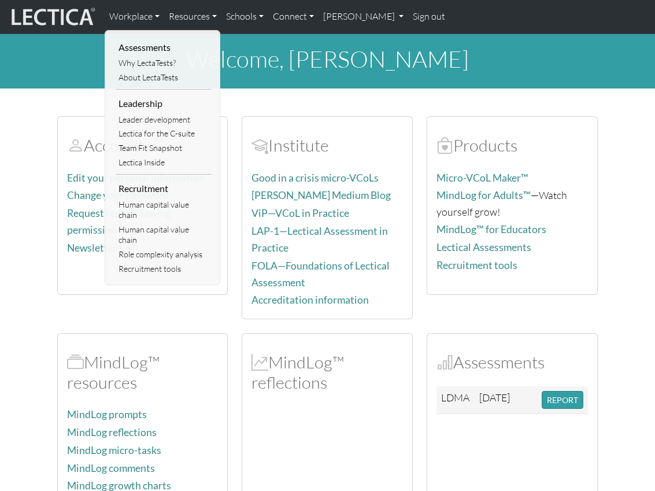
click at [73, 66] on h1 "welcome, Taylor Lehman" at bounding box center [327, 59] width 655 height 28
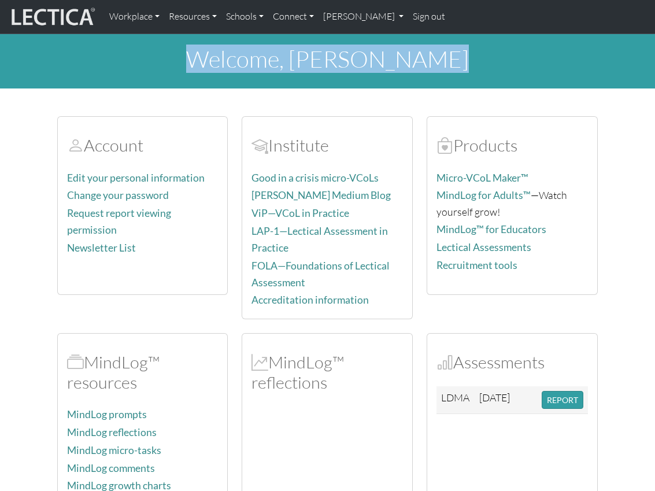
drag, startPoint x: 190, startPoint y: 60, endPoint x: 448, endPoint y: 84, distance: 259.4
click at [448, 84] on div "welcome, Taylor Lehman" at bounding box center [327, 61] width 655 height 54
click at [526, 80] on div "welcome, Taylor Lehman" at bounding box center [327, 61] width 655 height 54
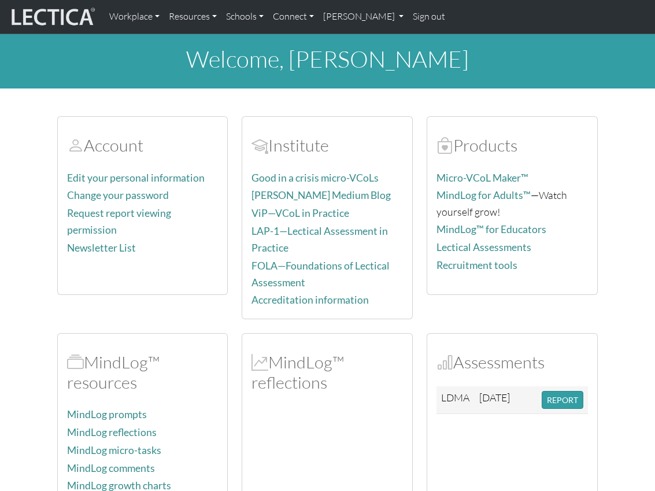
click at [621, 286] on section "Account Edit your personal information Change your password Request report view…" at bounding box center [327, 423] width 655 height 642
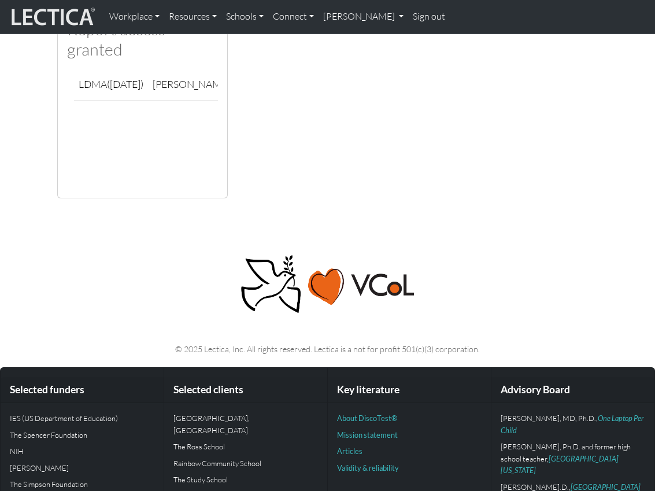
scroll to position [604, 0]
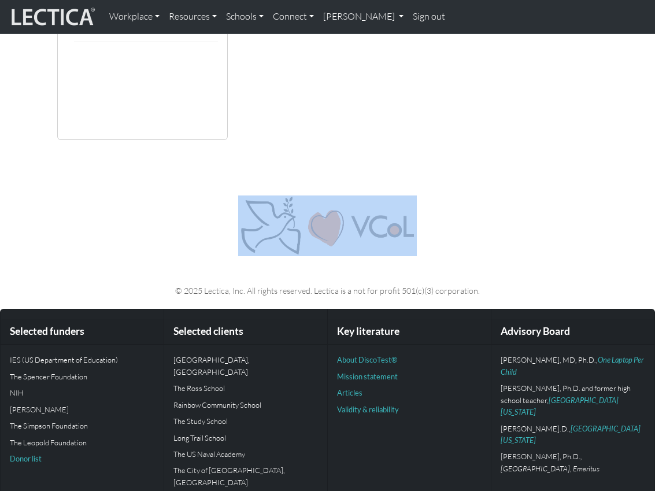
drag, startPoint x: 456, startPoint y: 255, endPoint x: 172, endPoint y: 190, distance: 291.1
click at [172, 190] on div "© 2025 Lectica, Inc. All rights reserved. Lectica is a not for profit 501(c)(3)…" at bounding box center [327, 237] width 555 height 139
click at [207, 220] on p at bounding box center [327, 225] width 541 height 61
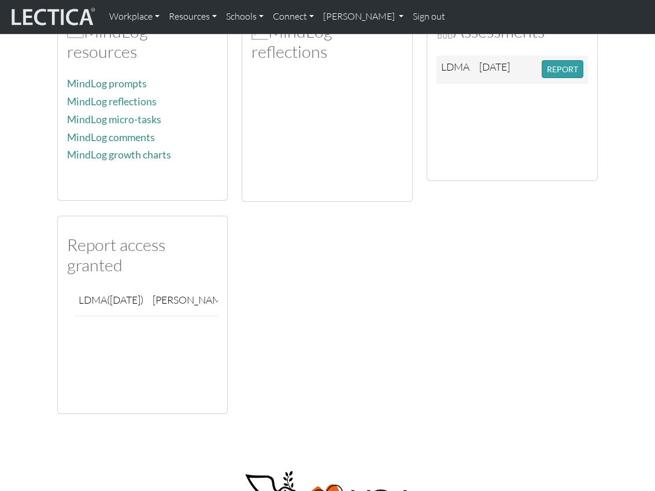
scroll to position [0, 0]
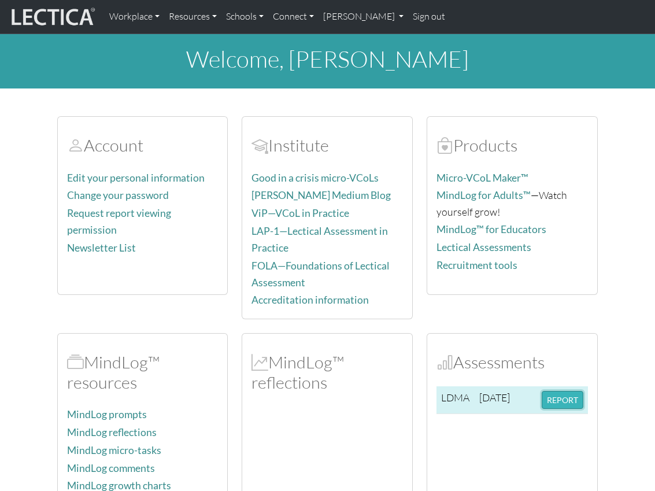
click at [559, 402] on button "REPORT" at bounding box center [562, 400] width 42 height 18
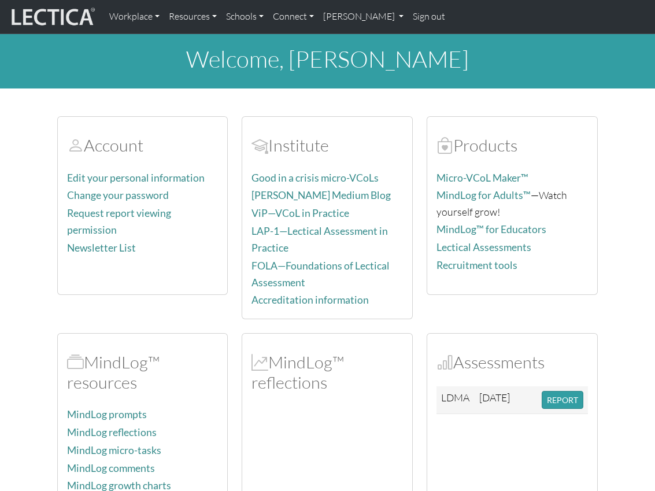
click at [607, 320] on section "Account Edit your personal information Change your password Request report view…" at bounding box center [327, 423] width 655 height 642
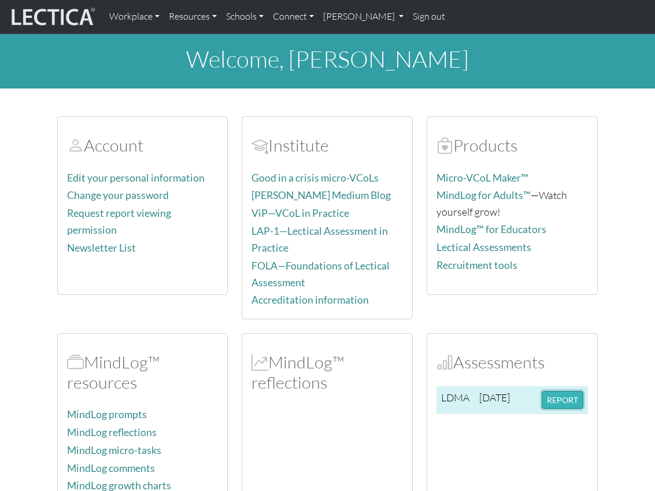
click at [560, 392] on button "REPORT" at bounding box center [562, 400] width 42 height 18
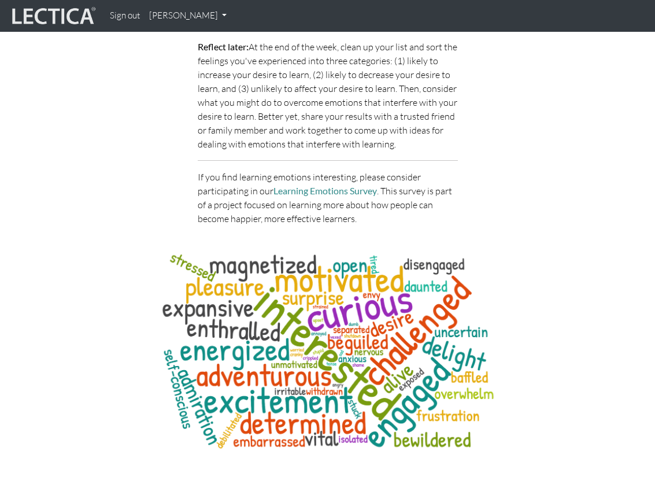
scroll to position [4410, 0]
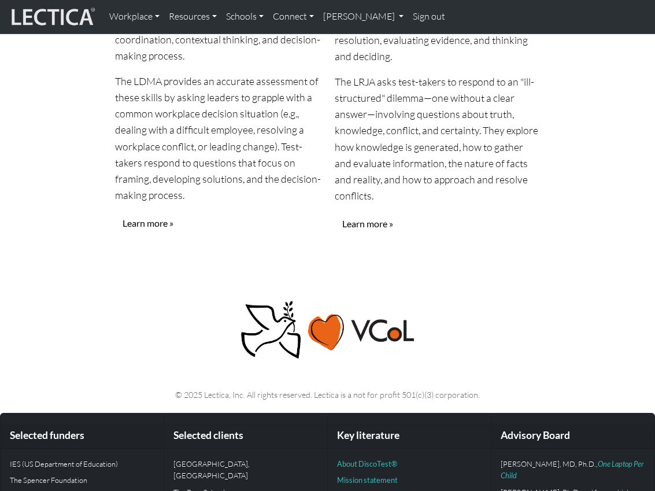
scroll to position [1836, 0]
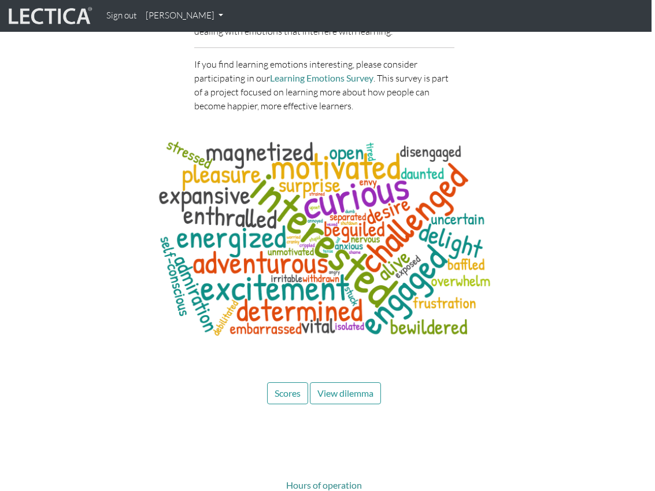
scroll to position [4171, 3]
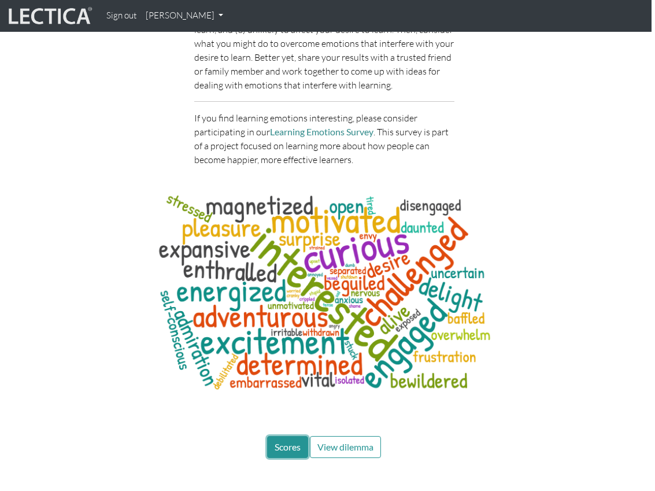
click at [288, 441] on span "Scores" at bounding box center [287, 446] width 26 height 11
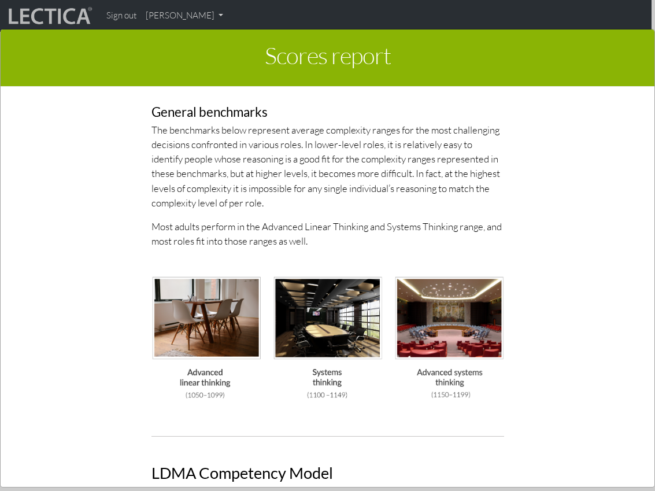
scroll to position [3092, 0]
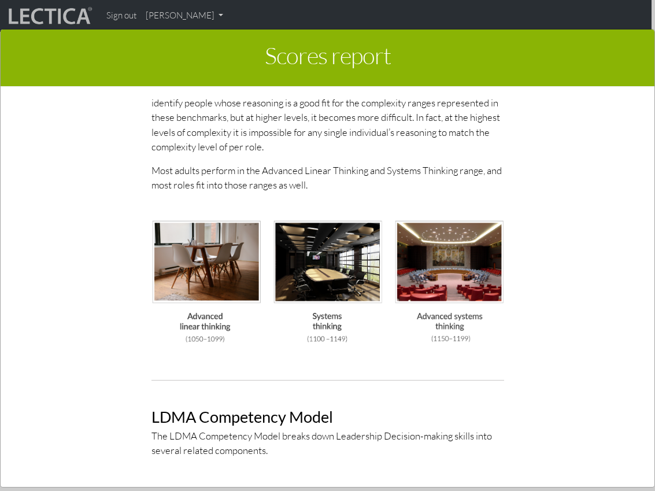
drag, startPoint x: 525, startPoint y: 365, endPoint x: 90, endPoint y: 198, distance: 466.6
click at [90, 198] on div "General benchmarks The benchmarks below represent average complexity ranges for…" at bounding box center [327, 195] width 555 height 349
click at [122, 175] on div "General benchmarks The benchmarks below represent average complexity ranges for…" at bounding box center [327, 195] width 555 height 349
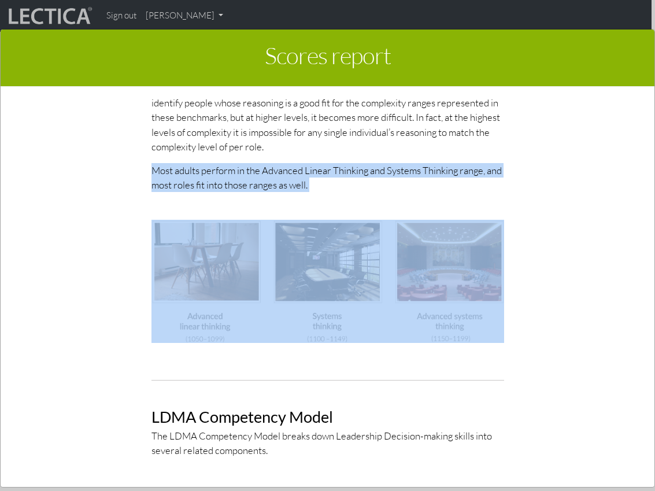
drag, startPoint x: 120, startPoint y: 163, endPoint x: 499, endPoint y: 362, distance: 427.5
click at [499, 361] on div "General benchmarks The benchmarks below represent average complexity ranges for…" at bounding box center [327, 195] width 555 height 349
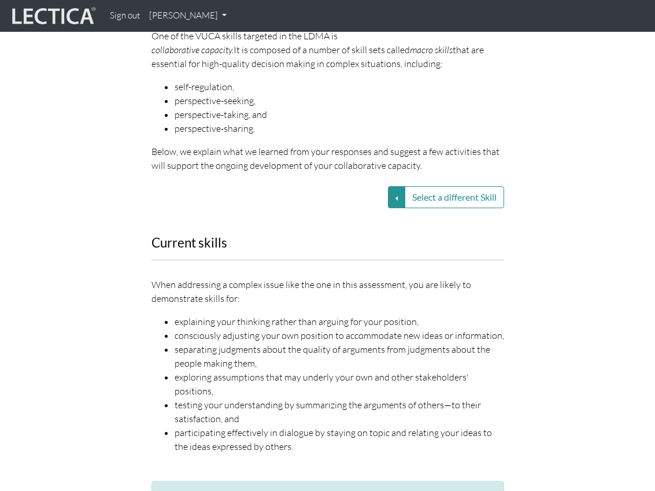
scroll to position [1499, 0]
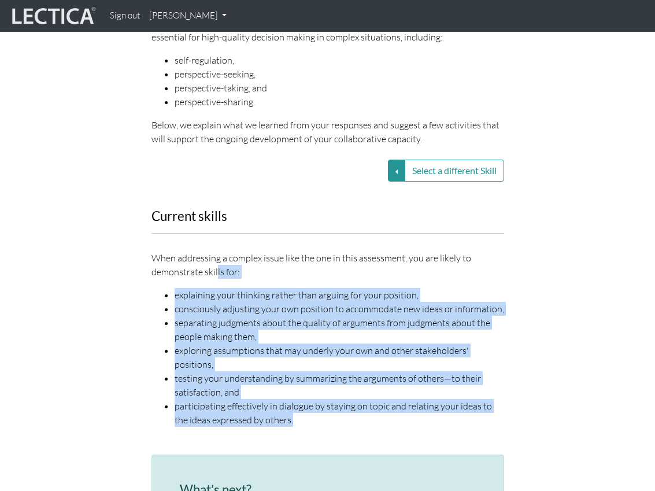
drag, startPoint x: 217, startPoint y: 240, endPoint x: 381, endPoint y: 373, distance: 211.6
click at [382, 373] on div "When addressing a complex issue like the one in this assessment, you are likely…" at bounding box center [327, 339] width 352 height 176
click at [381, 399] on li "participating effectively in dialogue by staying on topic and relating your ide…" at bounding box center [338, 413] width 329 height 28
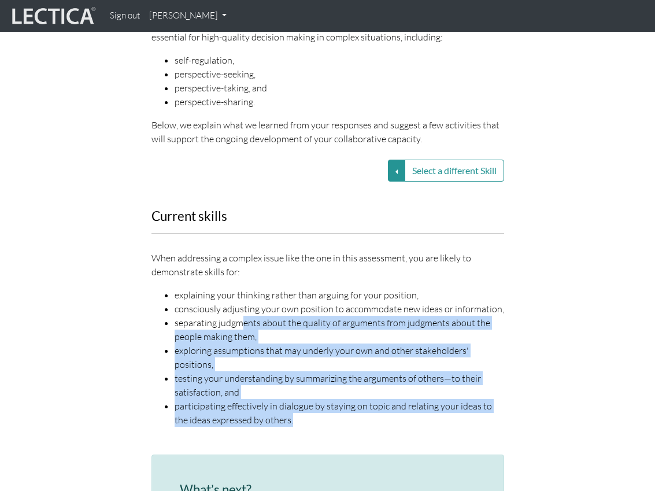
drag, startPoint x: 401, startPoint y: 380, endPoint x: 239, endPoint y: 289, distance: 186.0
click at [239, 289] on ul "explaining your thinking rather than arguing for your position, consciously adj…" at bounding box center [327, 357] width 352 height 139
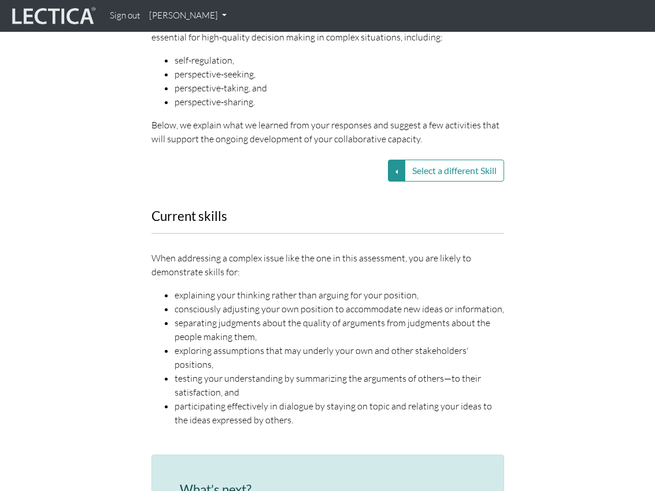
click at [229, 288] on li "explaining your thinking rather than arguing for your position," at bounding box center [338, 295] width 329 height 14
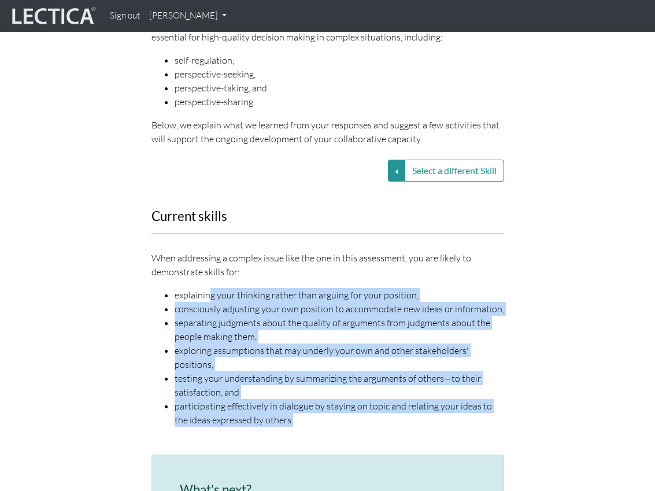
drag, startPoint x: 210, startPoint y: 266, endPoint x: 389, endPoint y: 378, distance: 211.6
click at [389, 378] on ul "explaining your thinking rather than arguing for your position, consciously adj…" at bounding box center [327, 357] width 352 height 139
click at [389, 399] on li "participating effectively in dialogue by staying on topic and relating your ide…" at bounding box center [338, 413] width 329 height 28
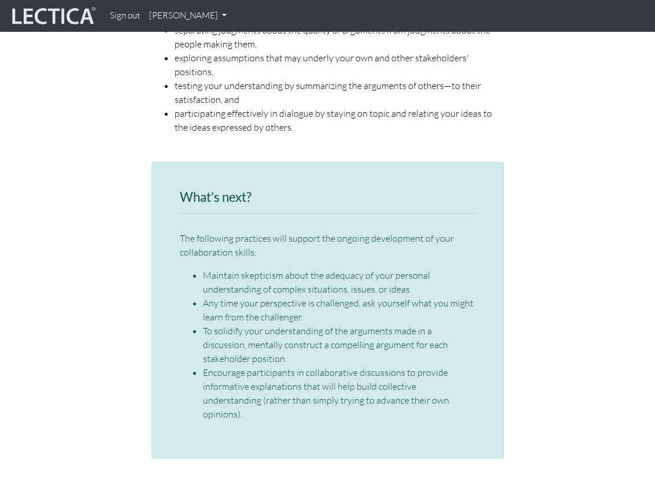
scroll to position [1784, 0]
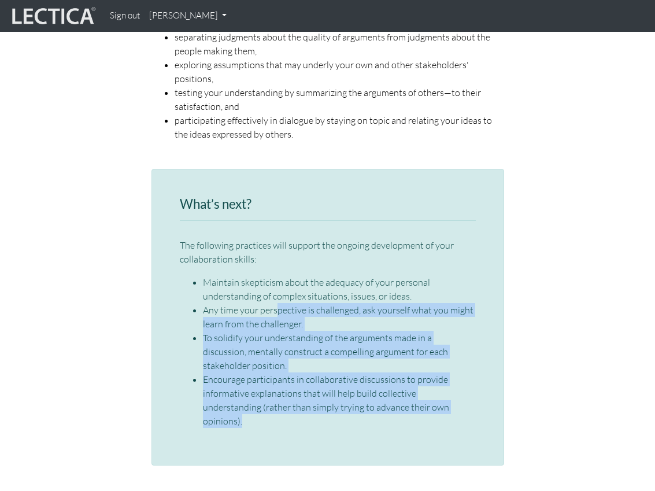
drag, startPoint x: 465, startPoint y: 398, endPoint x: 288, endPoint y: 285, distance: 210.0
click at [285, 283] on div "What’s next? The following practices will support the ongoing development of yo…" at bounding box center [327, 317] width 352 height 297
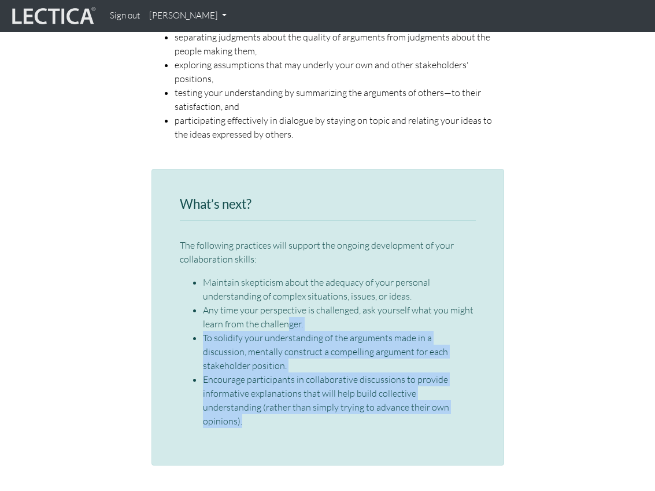
click at [288, 303] on li "Any time your perspective is challenged, ask yourself what you might learn from…" at bounding box center [339, 317] width 273 height 28
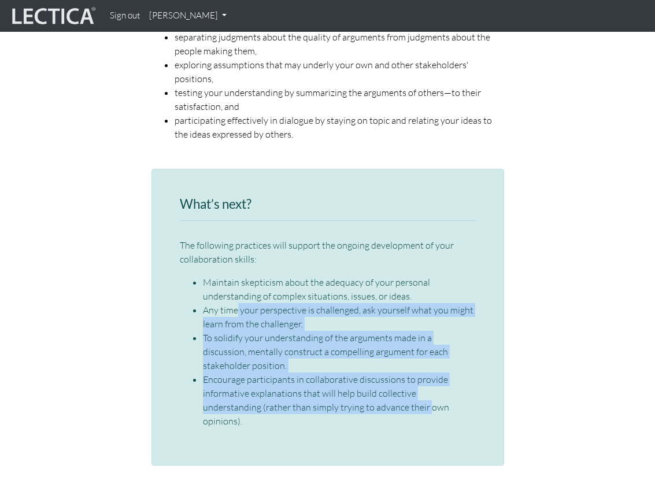
drag, startPoint x: 235, startPoint y: 271, endPoint x: 371, endPoint y: 366, distance: 166.1
click at [371, 366] on ul "Maintain skepticism about the adequacy of your personal understanding of comple…" at bounding box center [328, 351] width 296 height 153
click at [371, 372] on li "Encourage participants in collaborative discussions to provide informative expl…" at bounding box center [339, 399] width 273 height 55
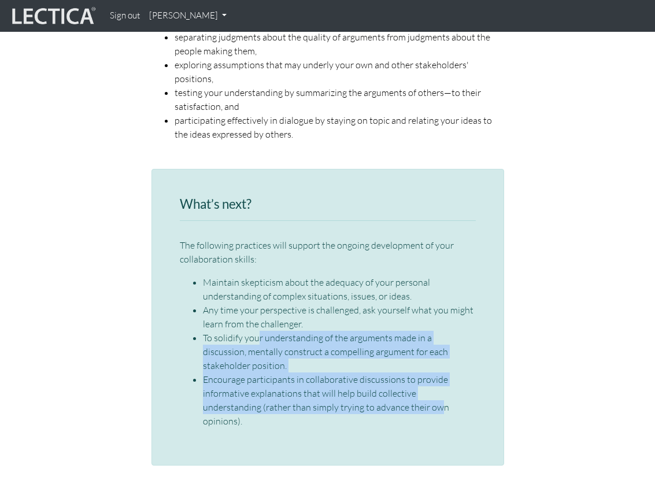
drag, startPoint x: 378, startPoint y: 366, endPoint x: 256, endPoint y: 291, distance: 143.7
click at [256, 291] on ul "Maintain skepticism about the adequacy of your personal understanding of comple…" at bounding box center [328, 351] width 296 height 153
click at [256, 330] on li "To solidify your understanding of the arguments made in a discussion, mentally …" at bounding box center [339, 351] width 273 height 42
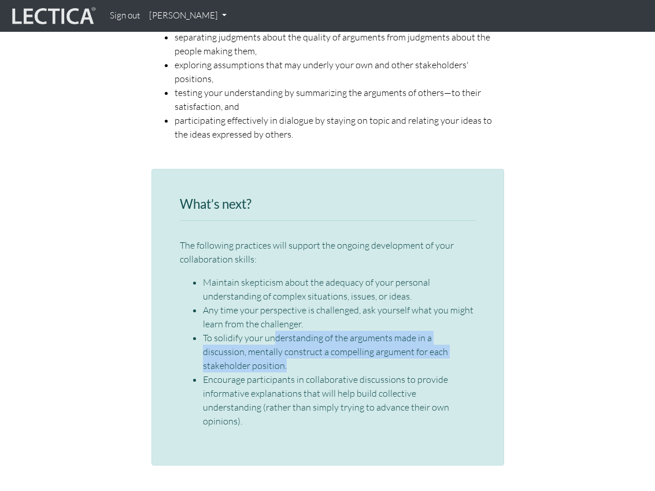
drag, startPoint x: 273, startPoint y: 291, endPoint x: 315, endPoint y: 322, distance: 52.0
click at [315, 330] on li "To solidify your understanding of the arguments made in a discussion, mentally …" at bounding box center [339, 351] width 273 height 42
drag, startPoint x: 296, startPoint y: 298, endPoint x: 216, endPoint y: 319, distance: 83.0
click at [216, 330] on li "To solidify your understanding of the arguments made in a discussion, mentally …" at bounding box center [339, 351] width 273 height 42
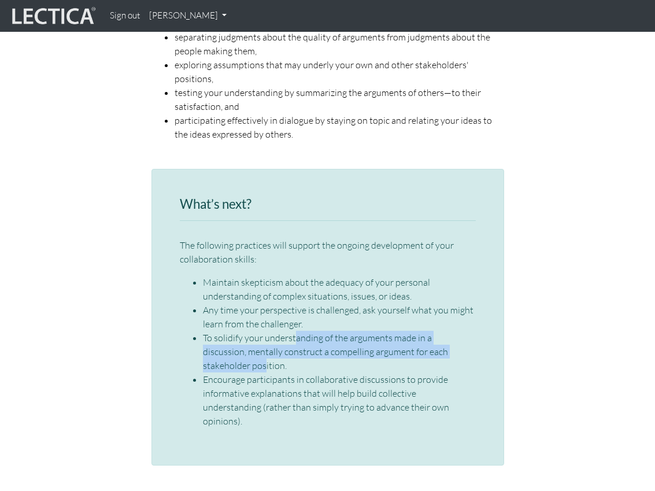
click at [216, 330] on li "To solidify your understanding of the arguments made in a discussion, mentally …" at bounding box center [339, 351] width 273 height 42
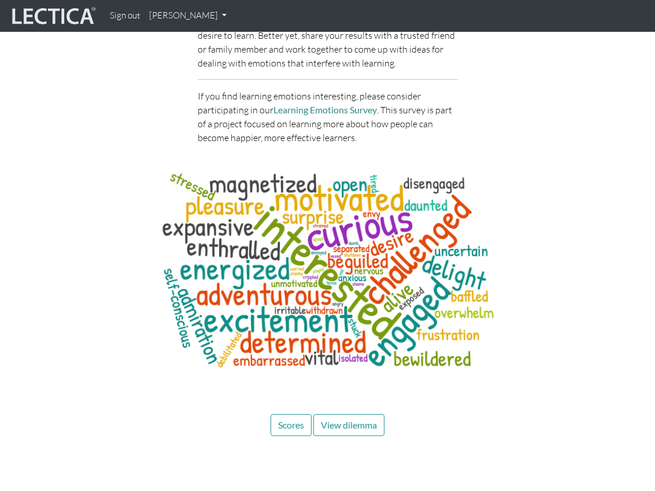
scroll to position [4410, 0]
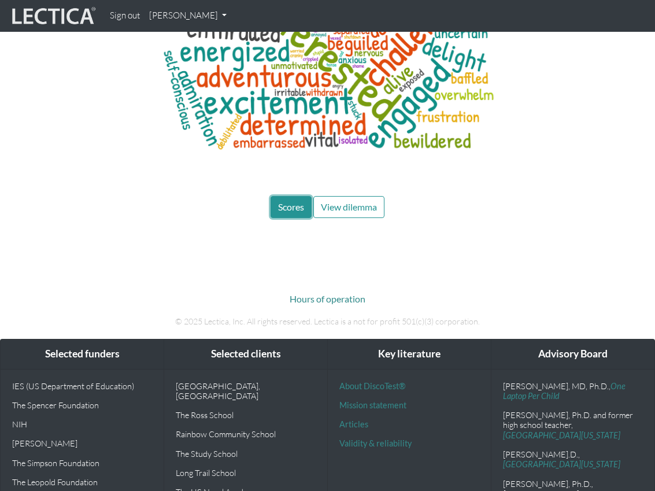
click at [290, 201] on span "Scores" at bounding box center [291, 206] width 26 height 11
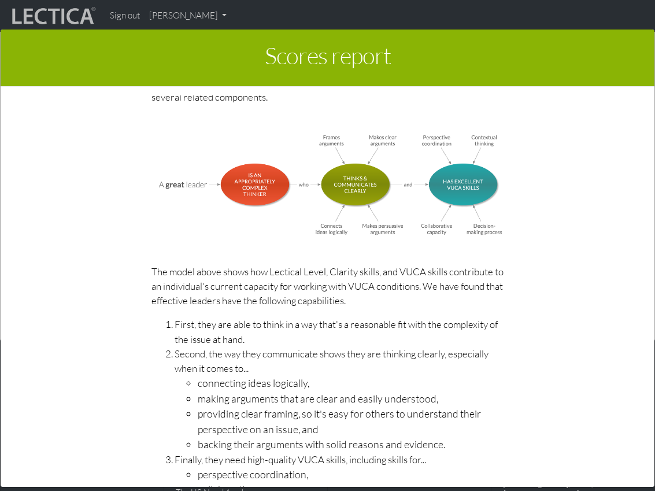
scroll to position [3377, 0]
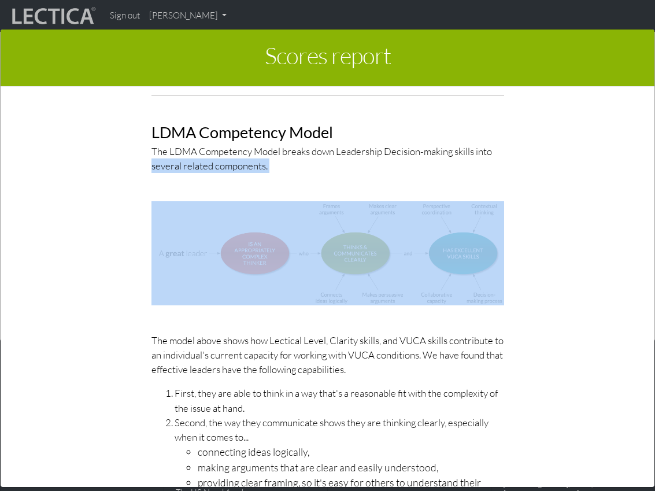
drag, startPoint x: 152, startPoint y: 170, endPoint x: 389, endPoint y: 306, distance: 273.0
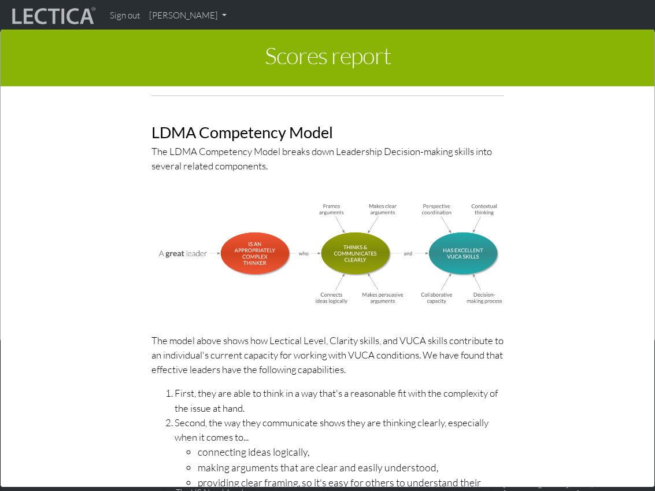
click at [382, 337] on p "The model above shows how Lectical Level, Clarity skills, and VUCA skills contr…" at bounding box center [327, 355] width 352 height 44
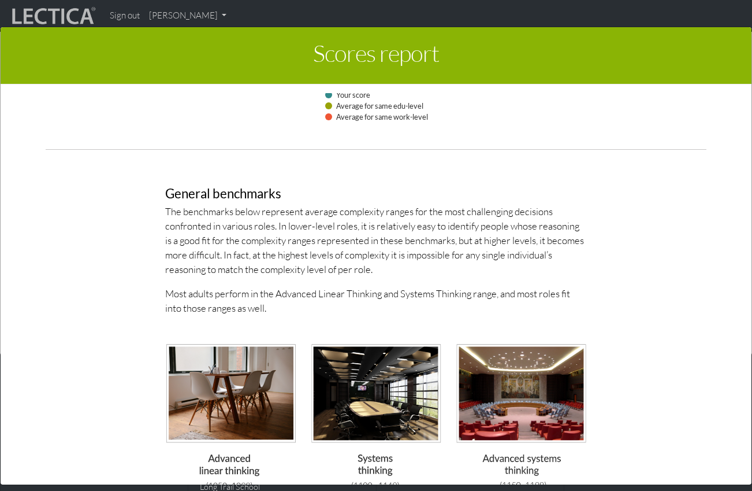
scroll to position [2576, 0]
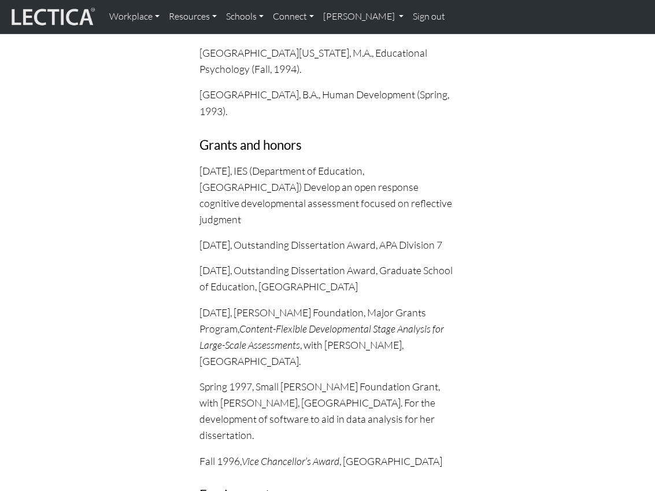
scroll to position [324, 0]
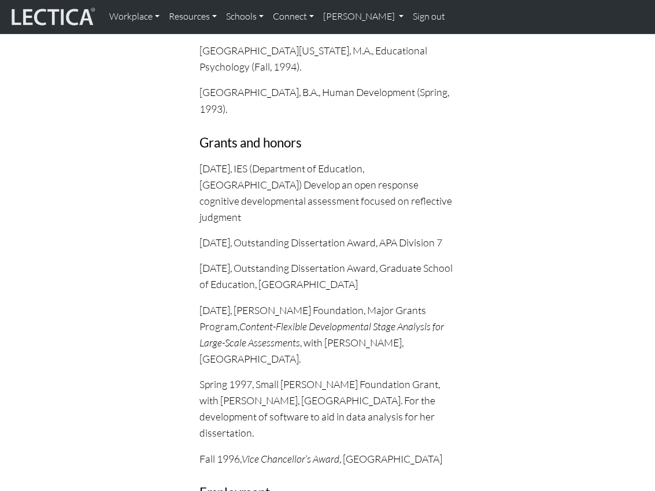
click at [346, 203] on p "[DATE], IES (Department of Education, [GEOGRAPHIC_DATA]) Develop an open respon…" at bounding box center [327, 192] width 257 height 65
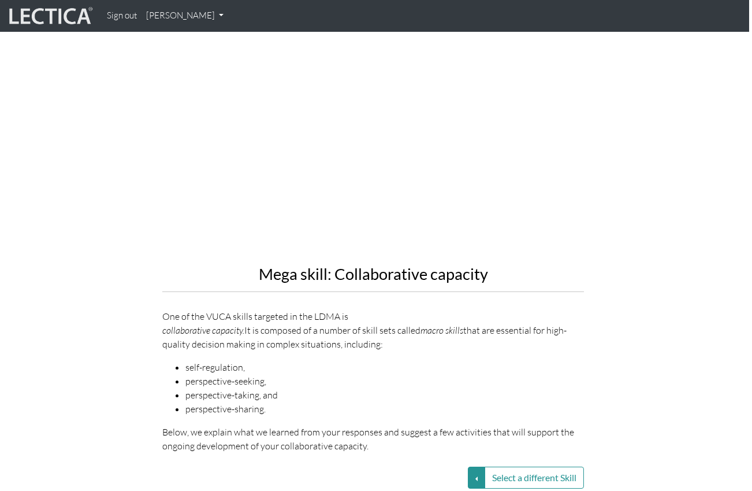
scroll to position [1294, 3]
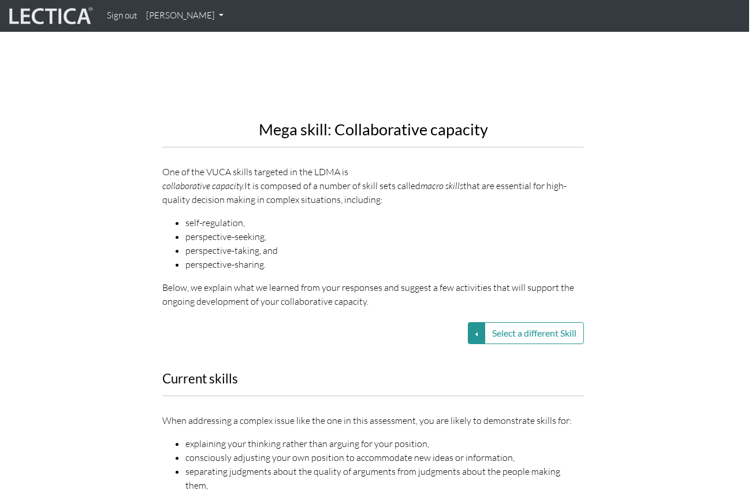
click at [304, 181] on div "Mega skill: Collaborative capacity One of the VUCA skills targeted in the LDMA …" at bounding box center [373, 69] width 422 height 477
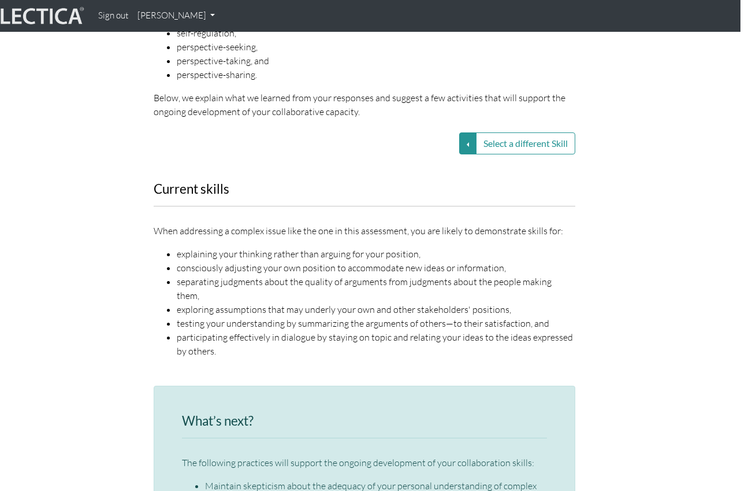
scroll to position [1484, 12]
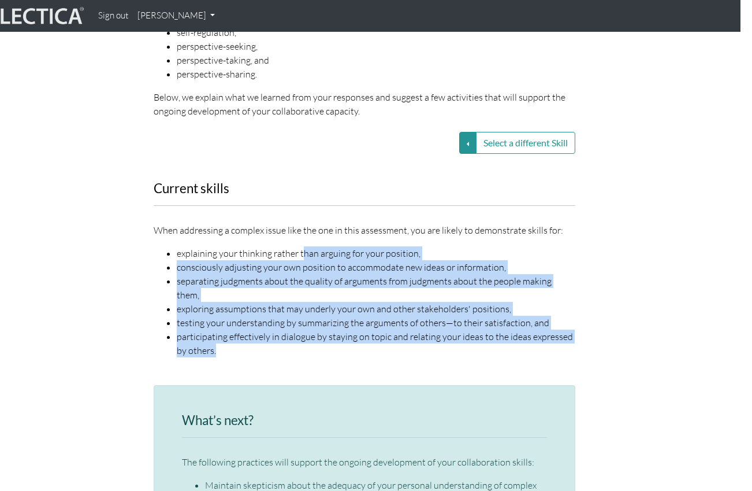
drag, startPoint x: 300, startPoint y: 228, endPoint x: 407, endPoint y: 310, distance: 134.4
click at [407, 310] on ul "explaining your thinking rather than arguing for your position, consciously adj…" at bounding box center [365, 301] width 422 height 111
click at [407, 329] on li "participating effectively in dialogue by staying on topic and relating your ide…" at bounding box center [376, 343] width 399 height 28
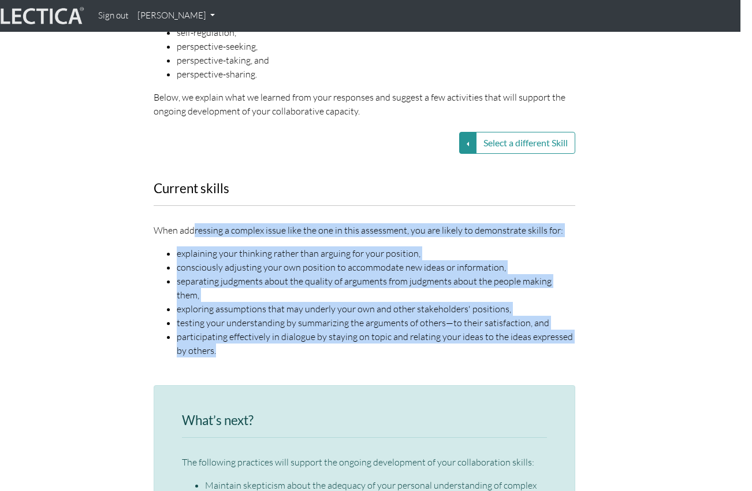
drag, startPoint x: 438, startPoint y: 313, endPoint x: 195, endPoint y: 205, distance: 266.2
click at [195, 223] on div "When addressing a complex issue like the one in this assessment, you are likely…" at bounding box center [365, 290] width 422 height 134
click at [250, 246] on li "explaining your thinking rather than arguing for your position," at bounding box center [376, 253] width 399 height 14
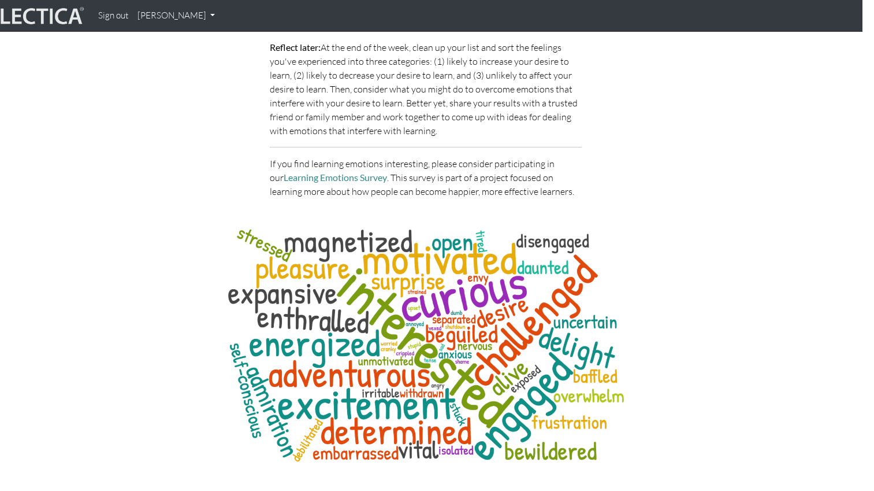
scroll to position [4238, 12]
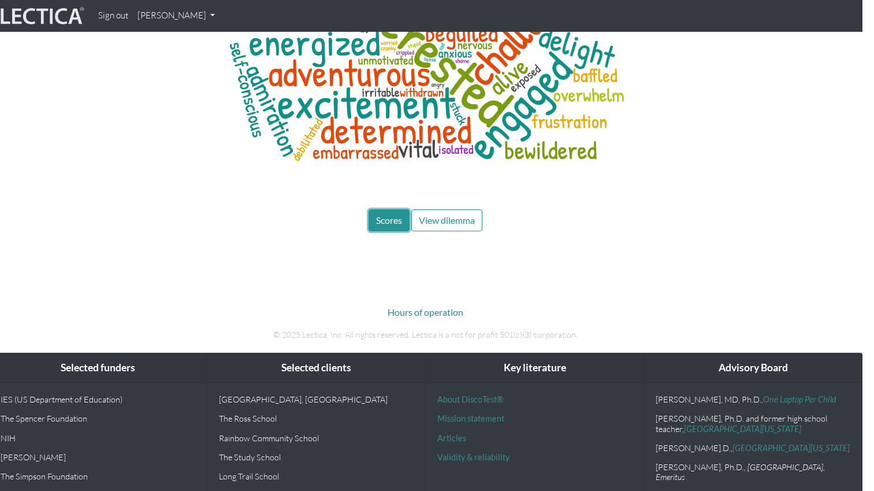
click at [391, 214] on span "Scores" at bounding box center [389, 219] width 26 height 11
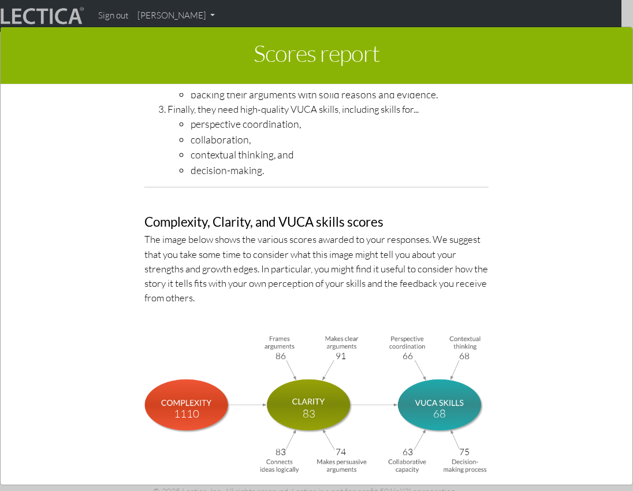
scroll to position [3807, 0]
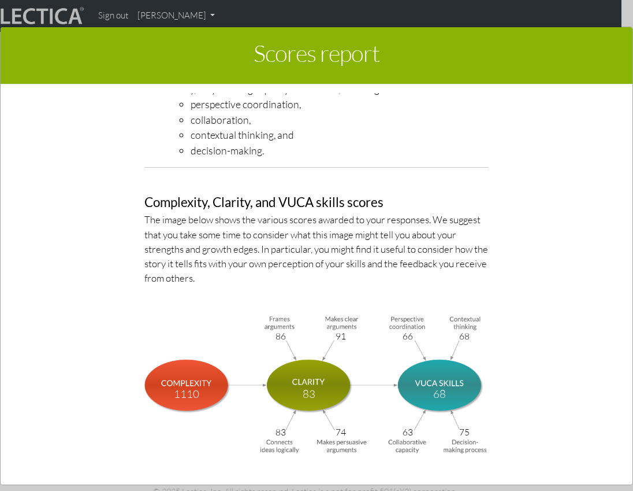
click at [521, 9] on div at bounding box center [316, 245] width 633 height 491
